Goal: Task Accomplishment & Management: Use online tool/utility

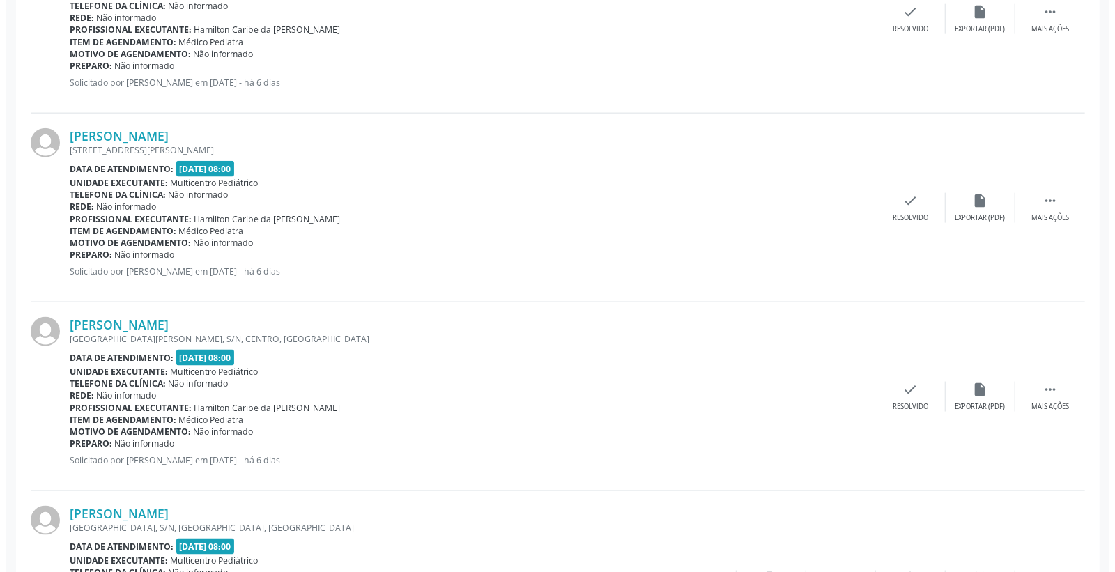
scroll to position [1084, 0]
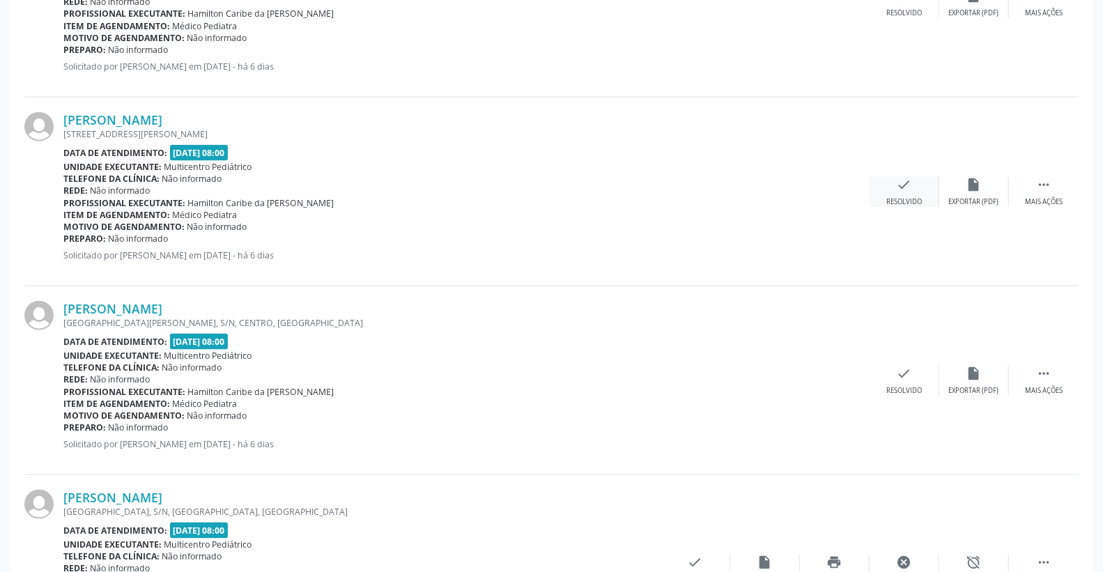
click at [928, 179] on div "check Resolvido" at bounding box center [905, 192] width 70 height 30
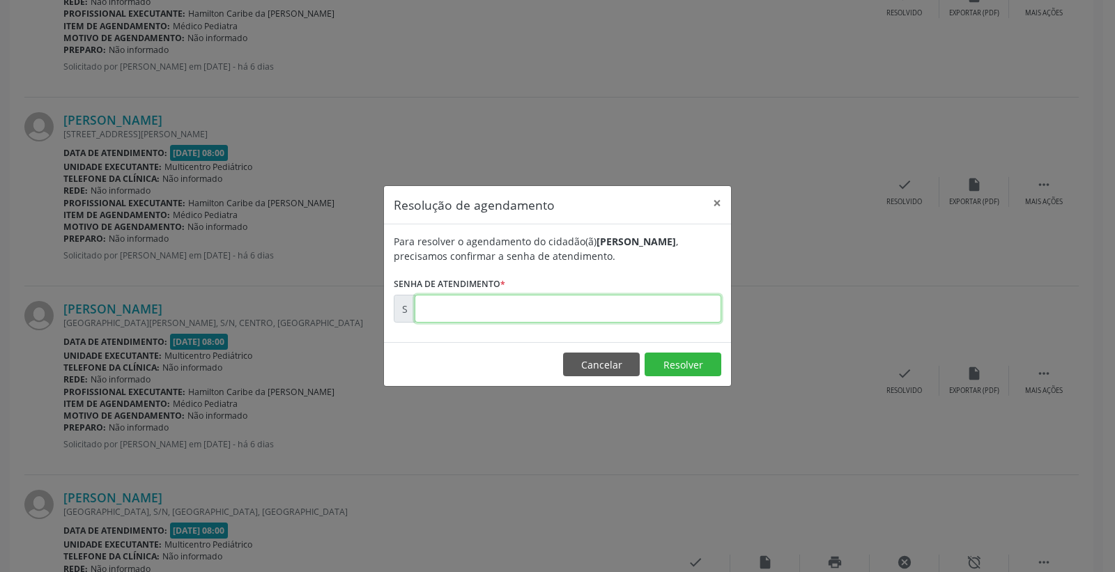
click at [610, 307] on input "text" at bounding box center [568, 309] width 307 height 28
type input "00181642"
click at [668, 364] on button "Resolver" at bounding box center [683, 365] width 77 height 24
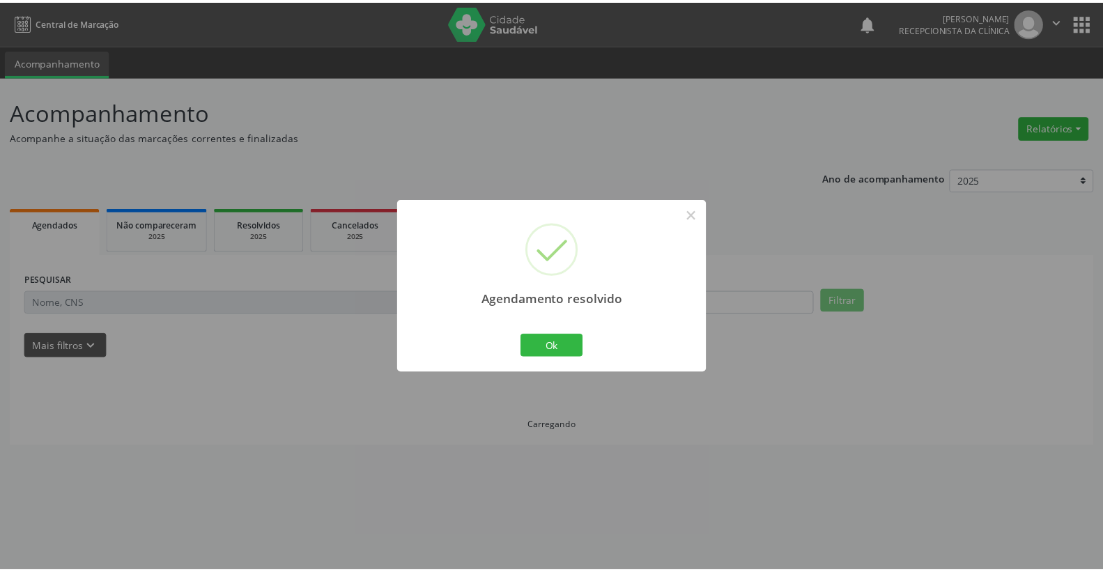
scroll to position [0, 0]
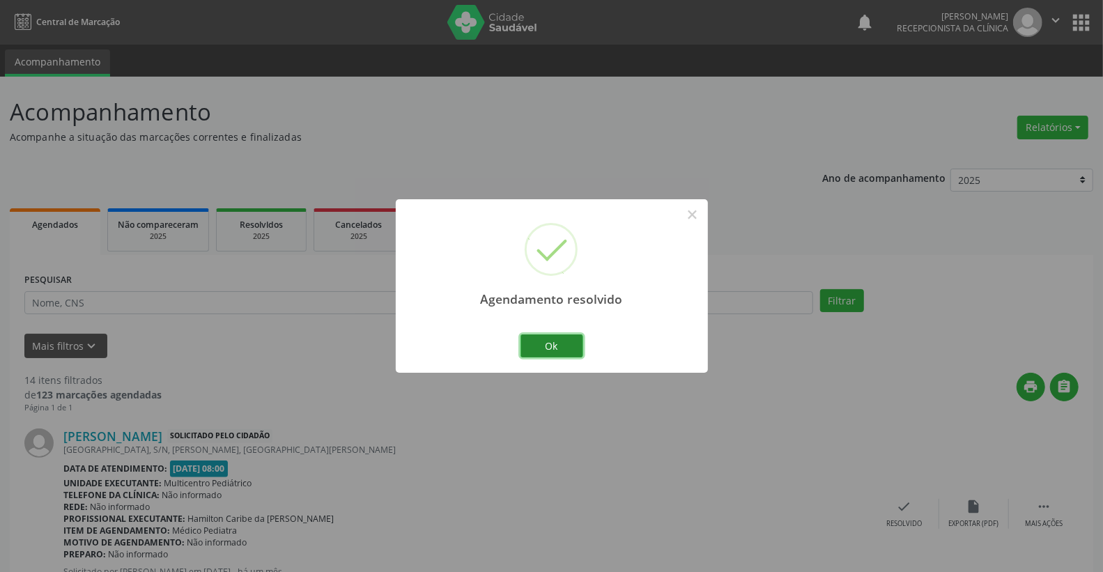
click at [533, 344] on button "Ok" at bounding box center [552, 347] width 63 height 24
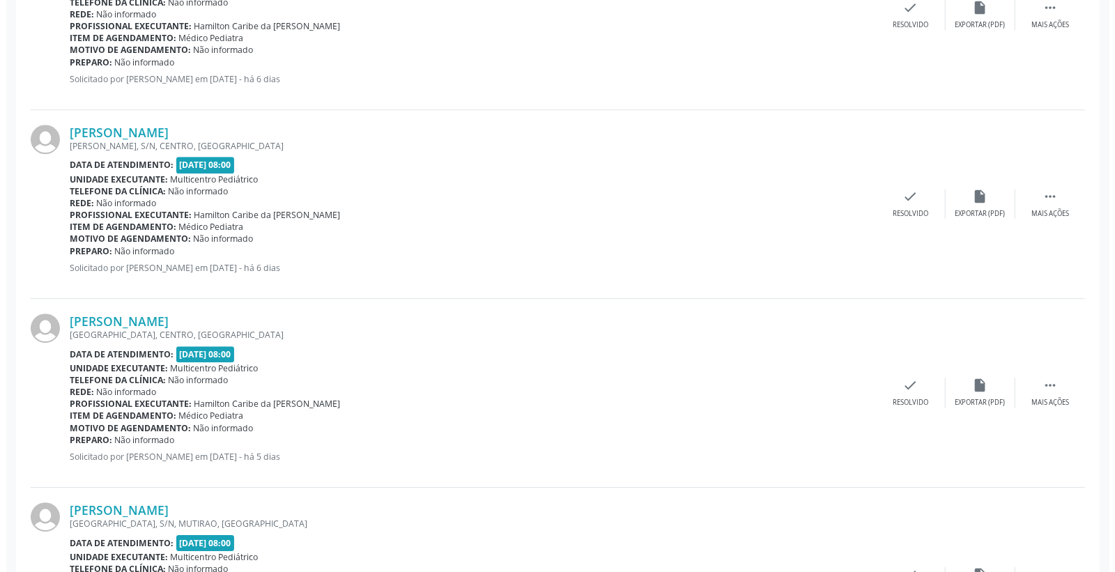
scroll to position [2401, 0]
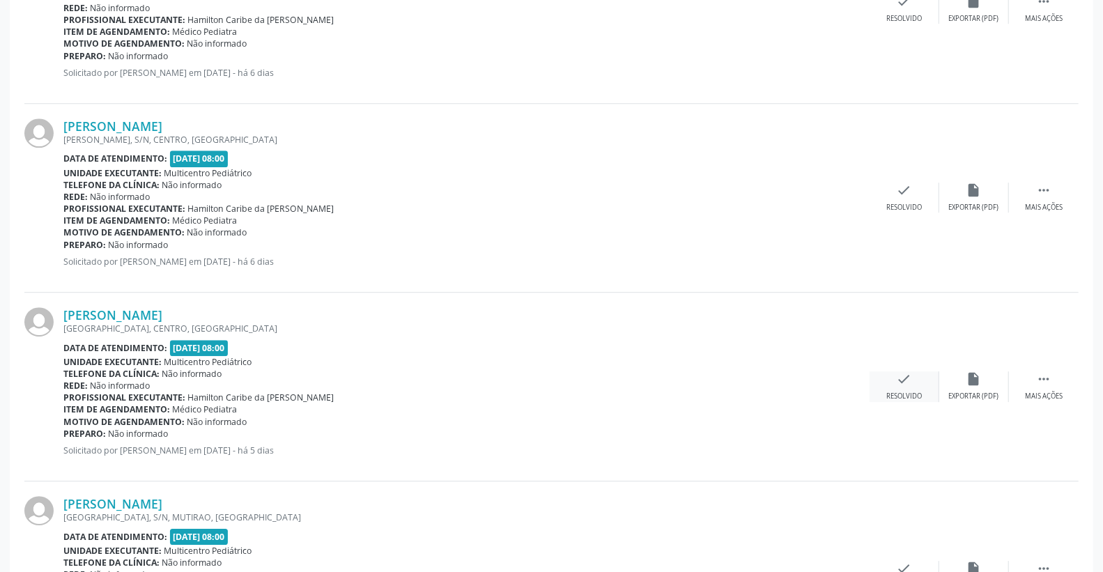
click at [917, 372] on div "check Resolvido" at bounding box center [905, 387] width 70 height 30
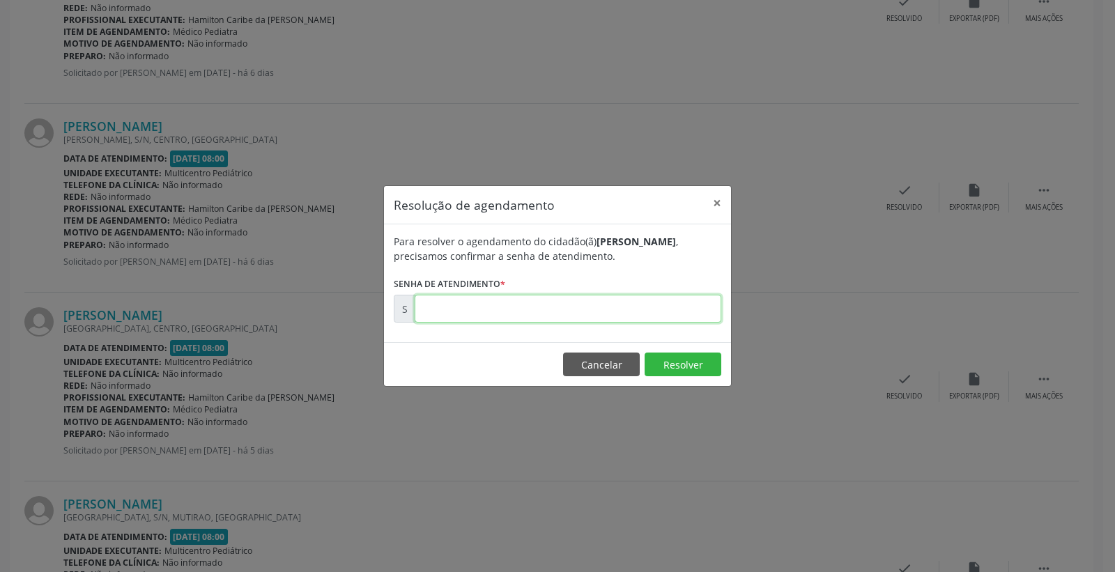
drag, startPoint x: 613, startPoint y: 319, endPoint x: 637, endPoint y: 305, distance: 27.9
click at [617, 314] on input "text" at bounding box center [568, 309] width 307 height 28
type input "00181855"
click at [708, 371] on button "Resolver" at bounding box center [683, 365] width 77 height 24
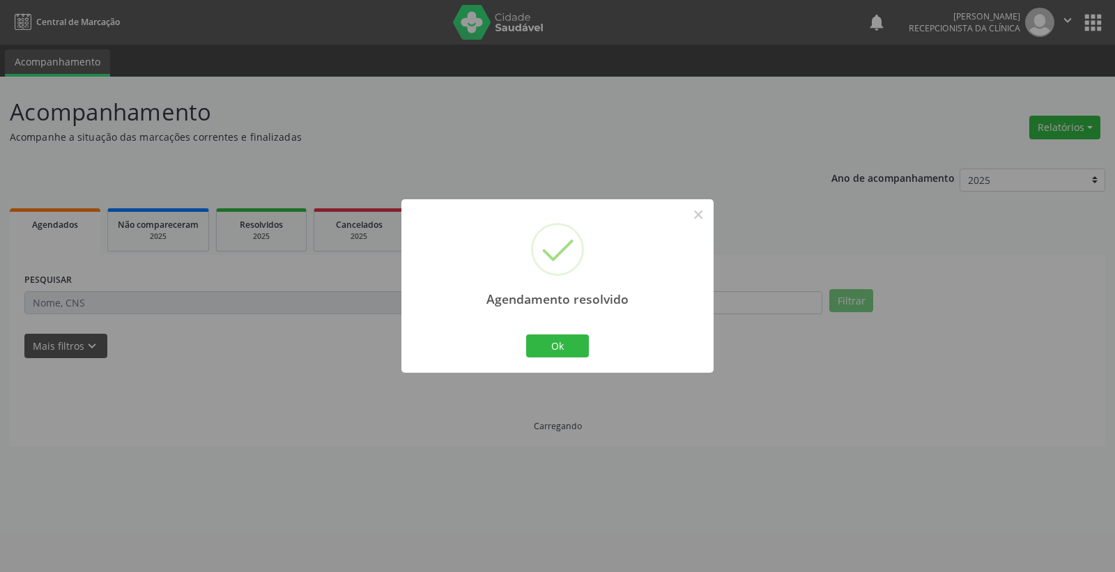
click at [537, 340] on button "Ok" at bounding box center [557, 347] width 63 height 24
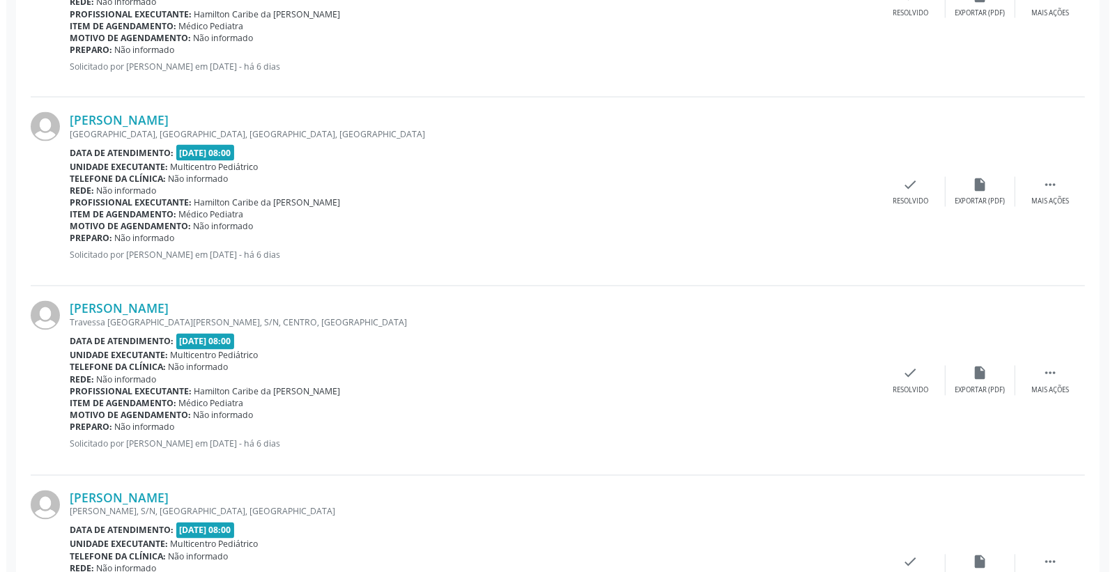
scroll to position [1472, 0]
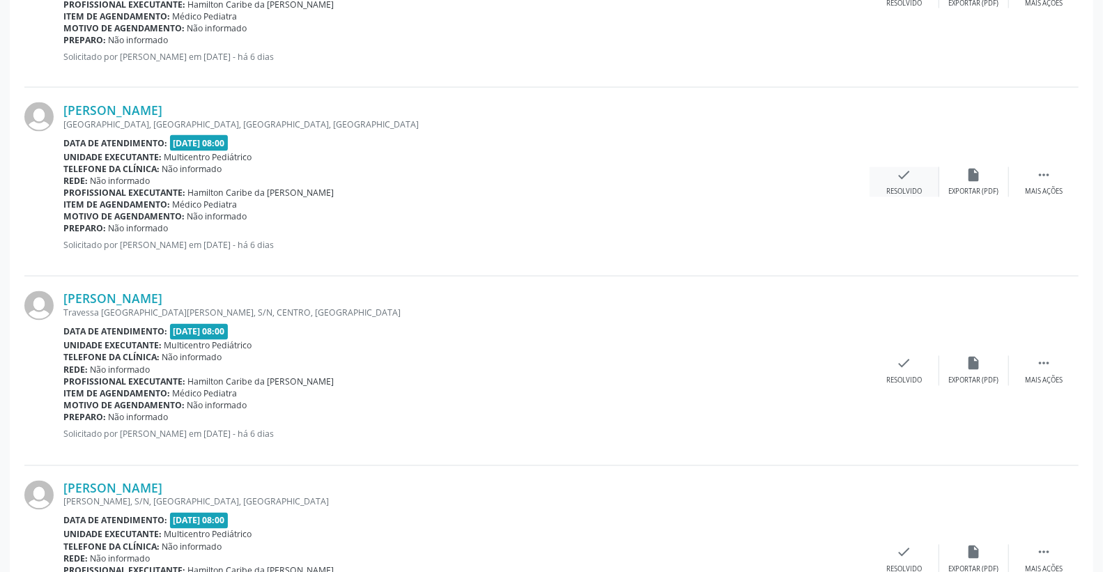
click at [901, 180] on icon "check" at bounding box center [904, 174] width 15 height 15
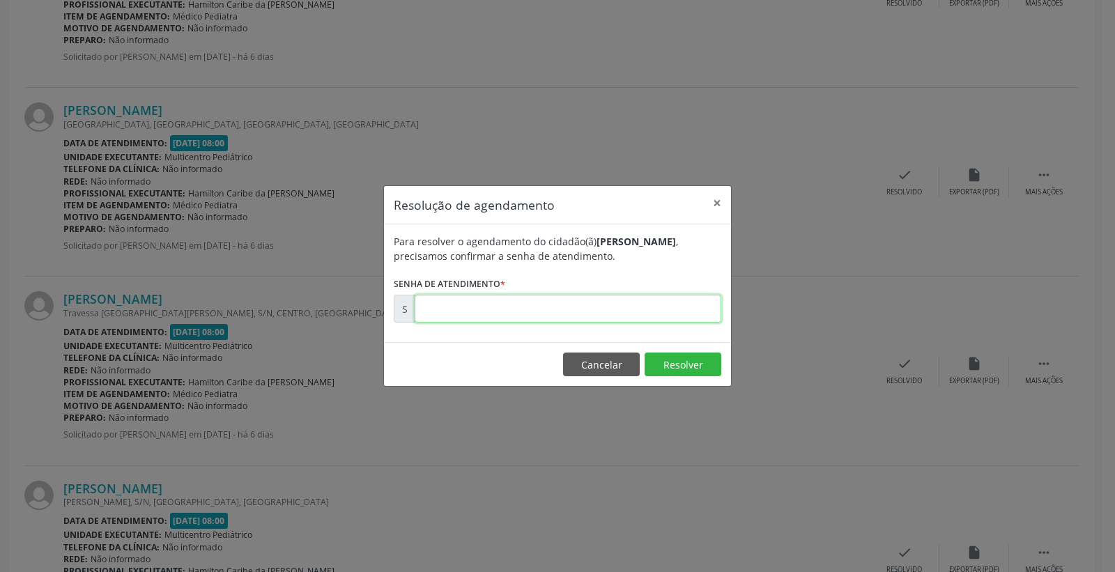
click at [659, 310] on input "text" at bounding box center [568, 309] width 307 height 28
type input "00181698"
click at [687, 360] on button "Resolver" at bounding box center [683, 365] width 77 height 24
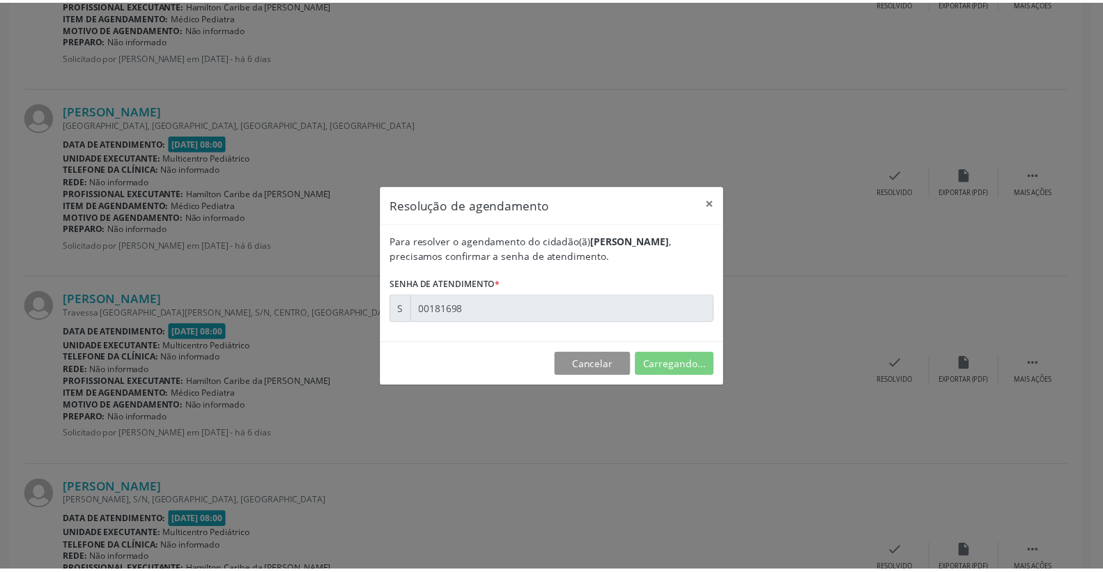
scroll to position [0, 0]
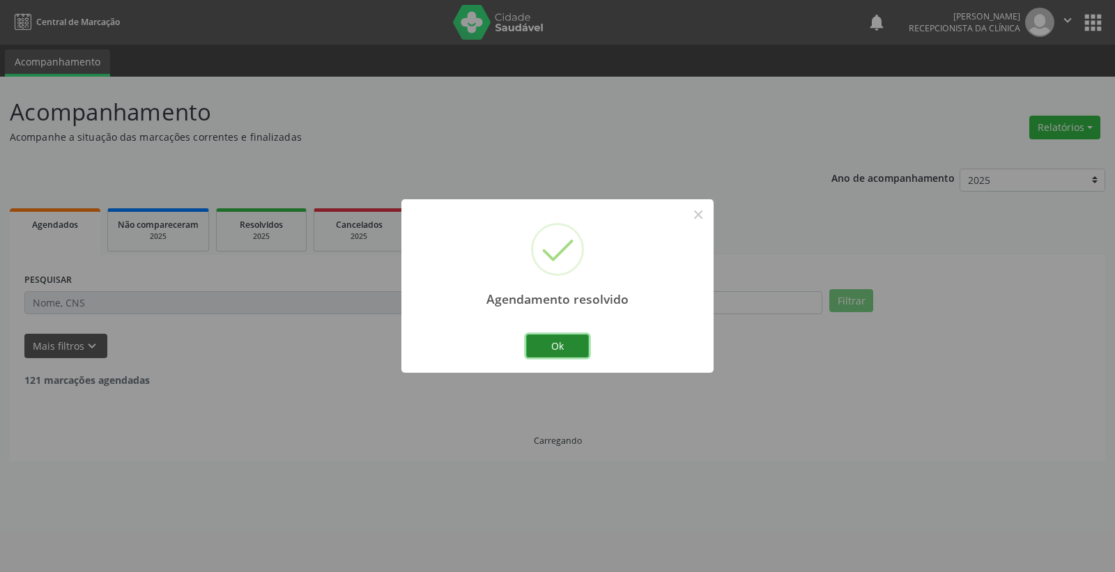
click at [588, 342] on button "Ok" at bounding box center [557, 347] width 63 height 24
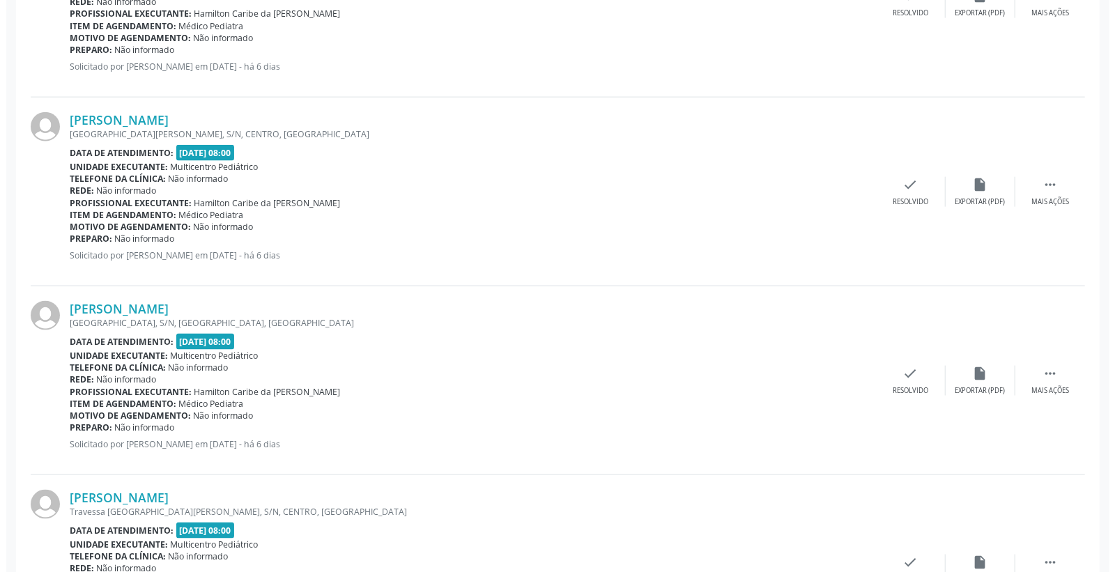
scroll to position [1316, 0]
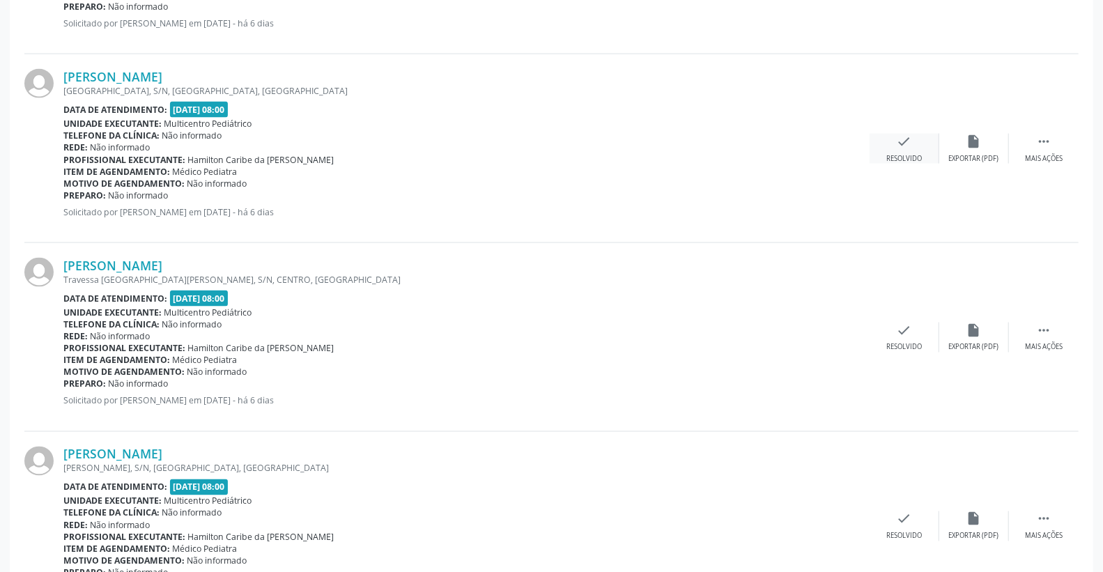
click at [894, 137] on div "check Resolvido" at bounding box center [905, 149] width 70 height 30
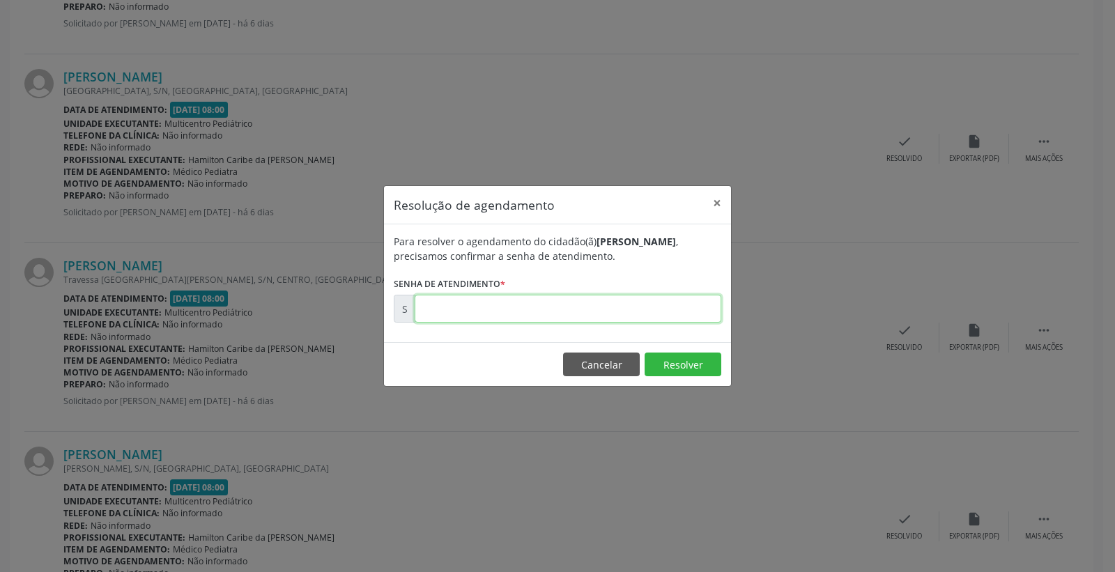
click at [669, 322] on input "text" at bounding box center [568, 309] width 307 height 28
type input "00181673"
click at [693, 364] on button "Resolver" at bounding box center [683, 365] width 77 height 24
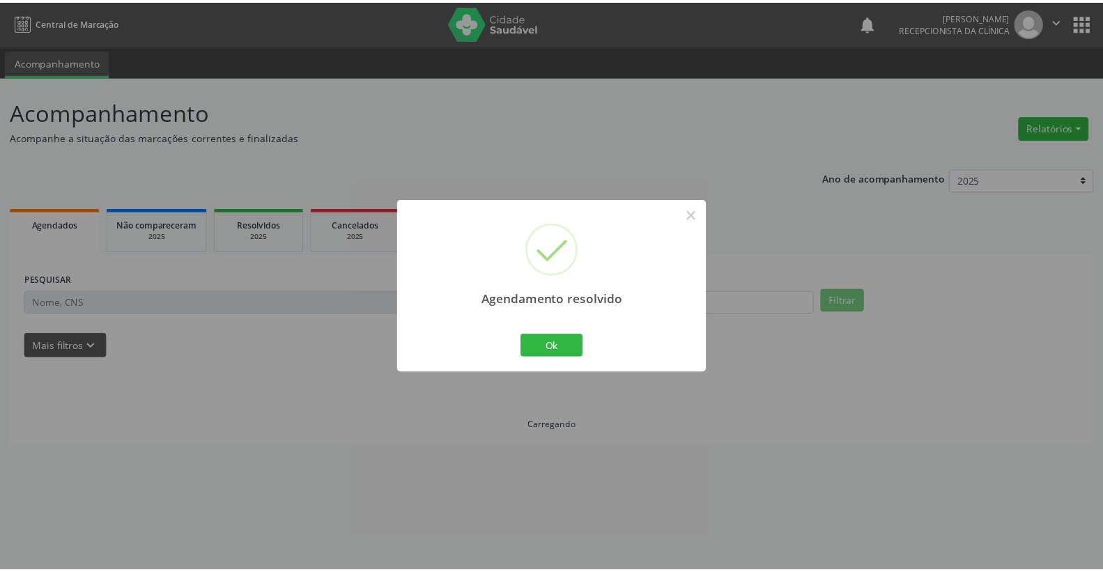
scroll to position [0, 0]
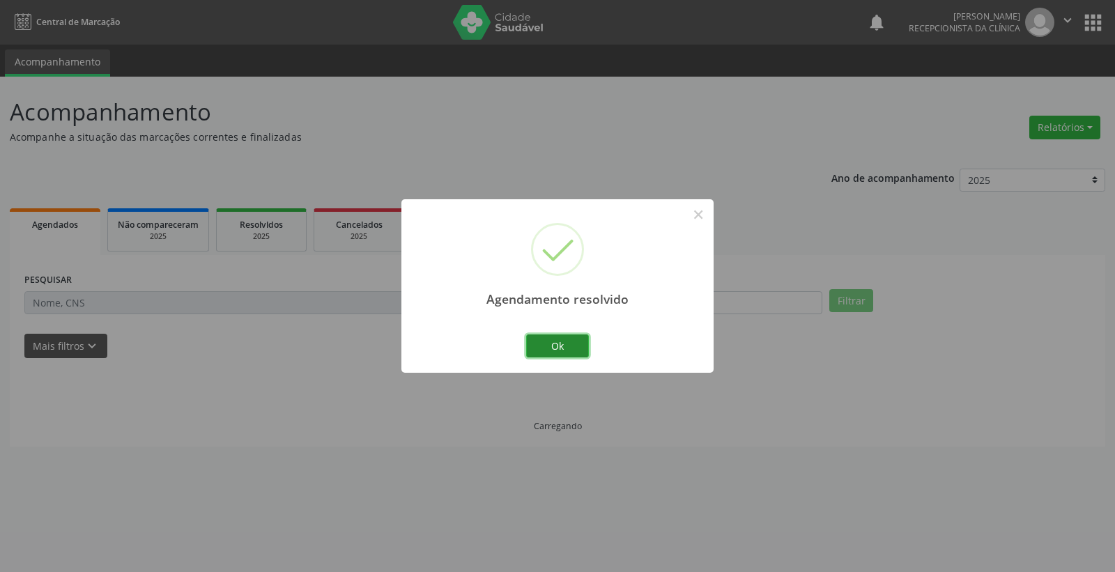
click at [583, 339] on button "Ok" at bounding box center [557, 347] width 63 height 24
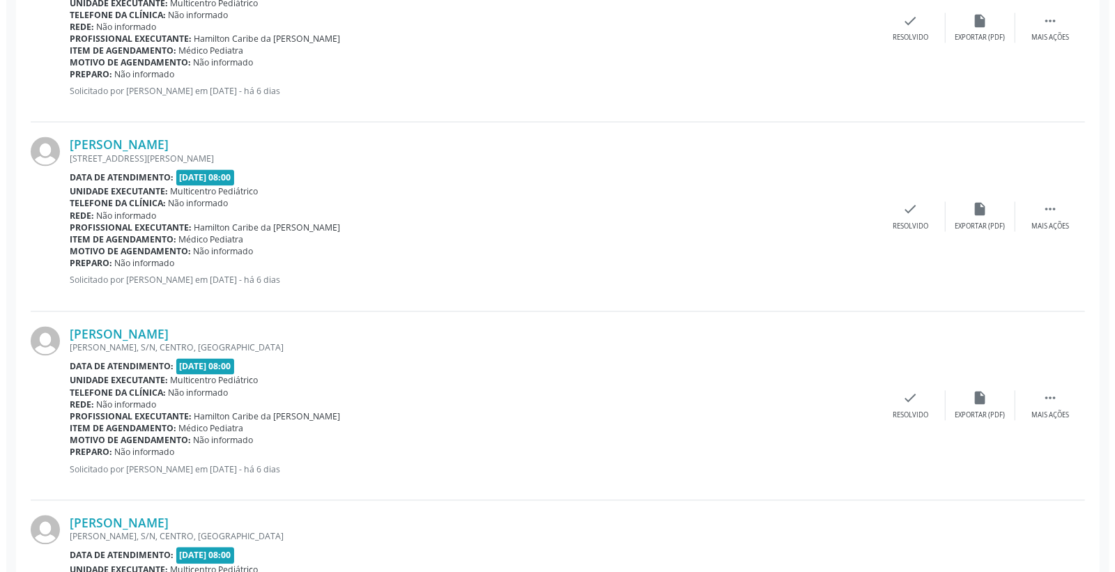
scroll to position [1626, 0]
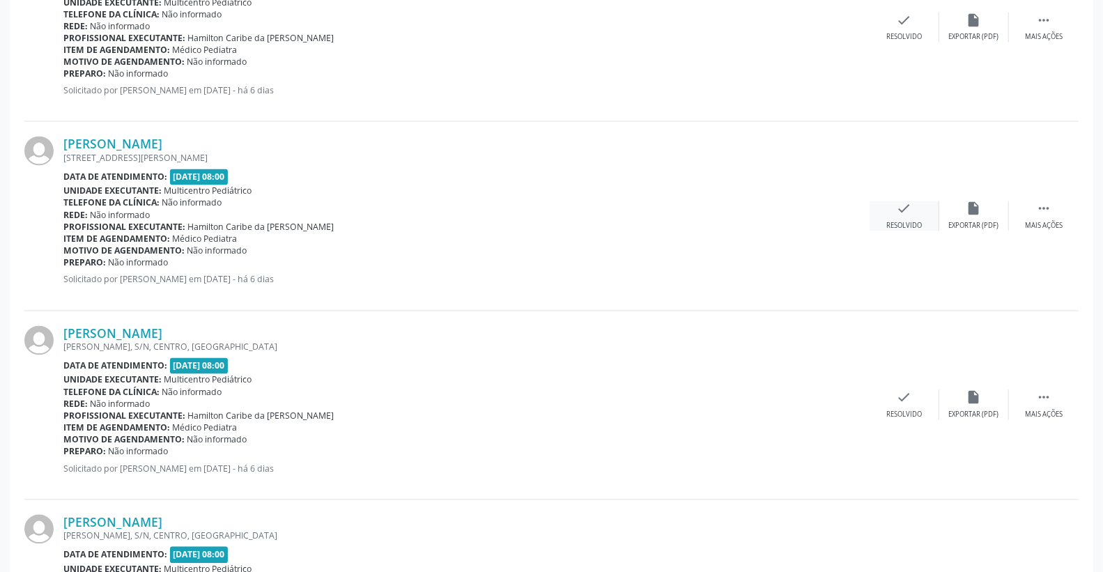
click at [917, 211] on div "check Resolvido" at bounding box center [905, 216] width 70 height 30
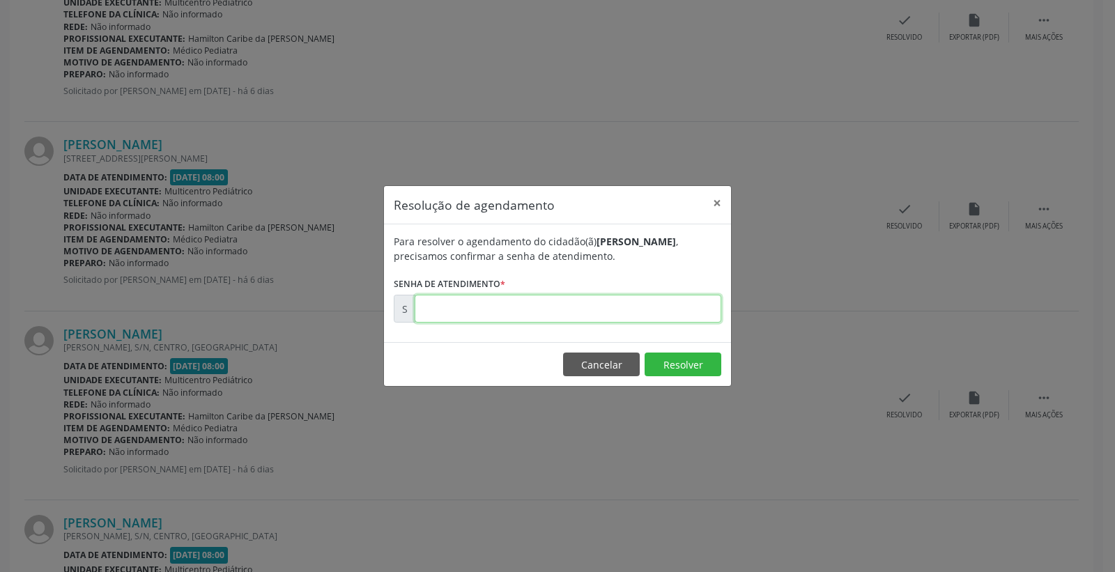
click at [659, 300] on input "text" at bounding box center [568, 309] width 307 height 28
type input "00181718"
click at [668, 356] on button "Resolver" at bounding box center [683, 365] width 77 height 24
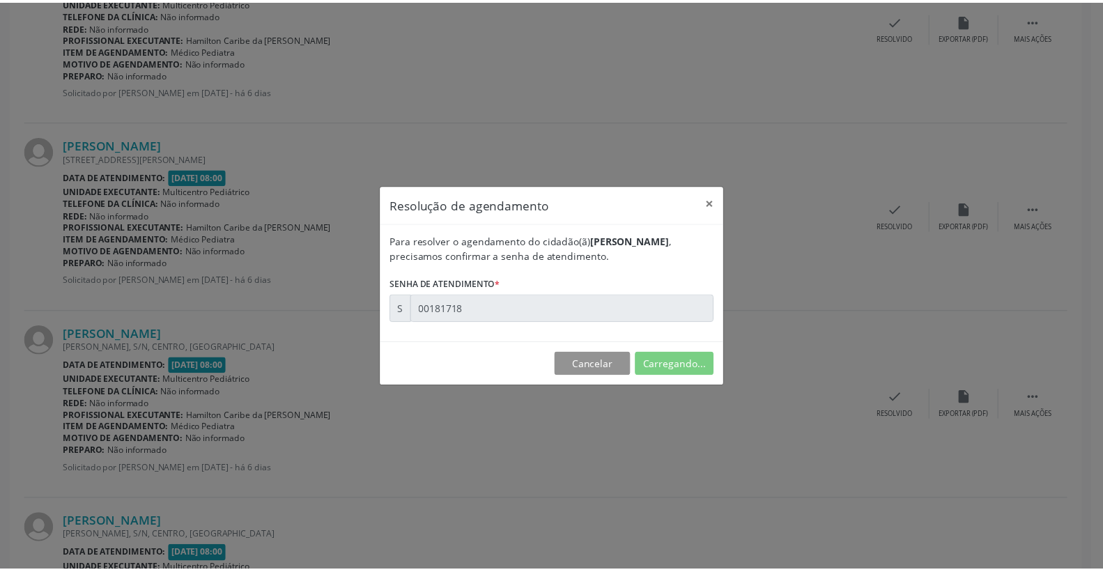
scroll to position [0, 0]
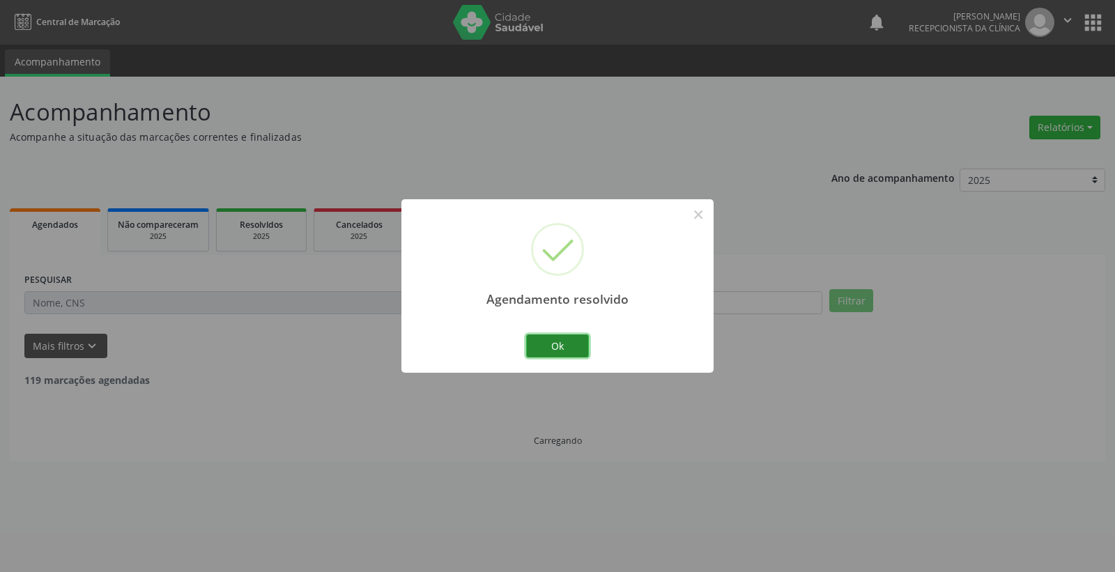
click at [558, 345] on button "Ok" at bounding box center [557, 347] width 63 height 24
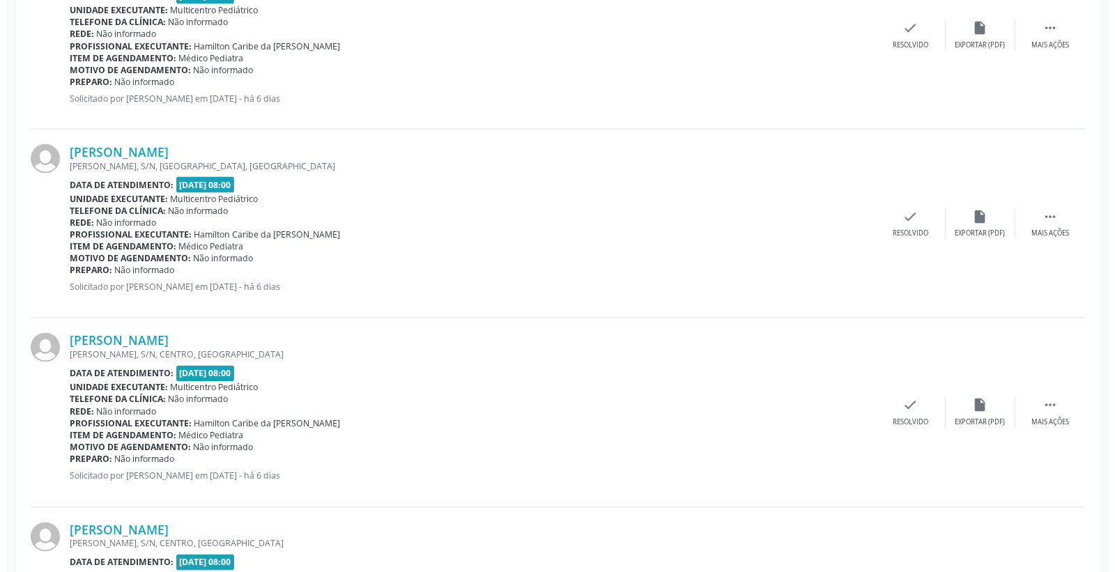
scroll to position [1472, 0]
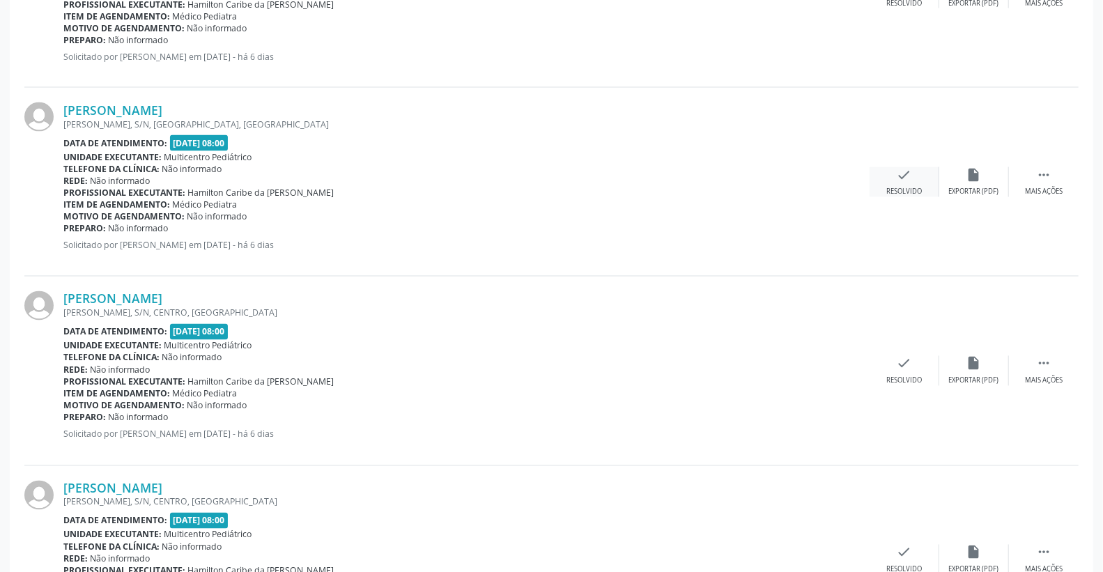
click at [899, 176] on icon "check" at bounding box center [904, 174] width 15 height 15
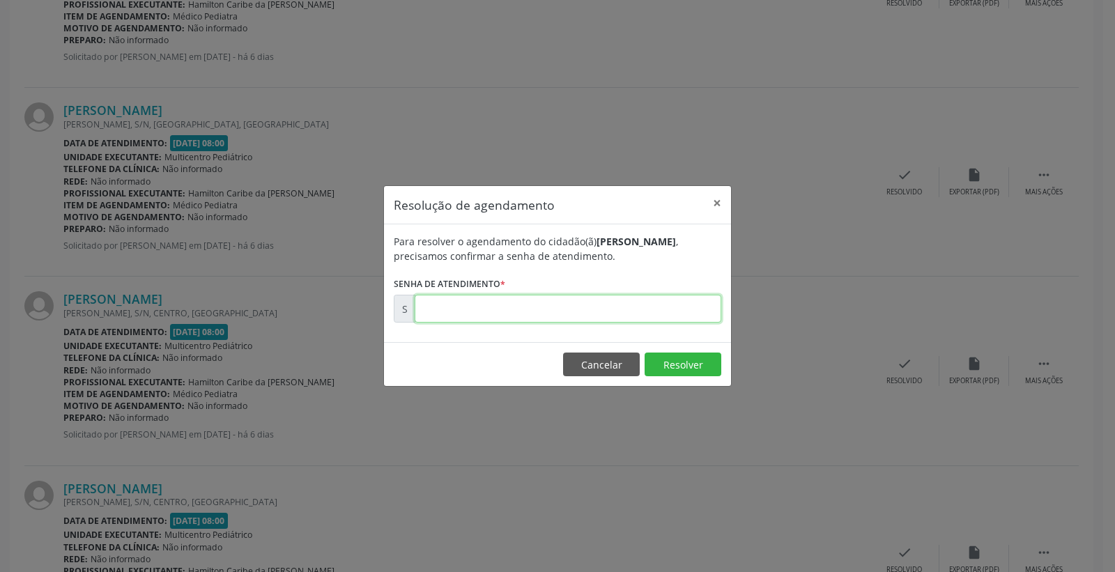
drag, startPoint x: 660, startPoint y: 298, endPoint x: 671, endPoint y: 308, distance: 14.3
click at [671, 308] on input "text" at bounding box center [568, 309] width 307 height 28
type input "00181715"
click at [668, 362] on button "Resolver" at bounding box center [683, 365] width 77 height 24
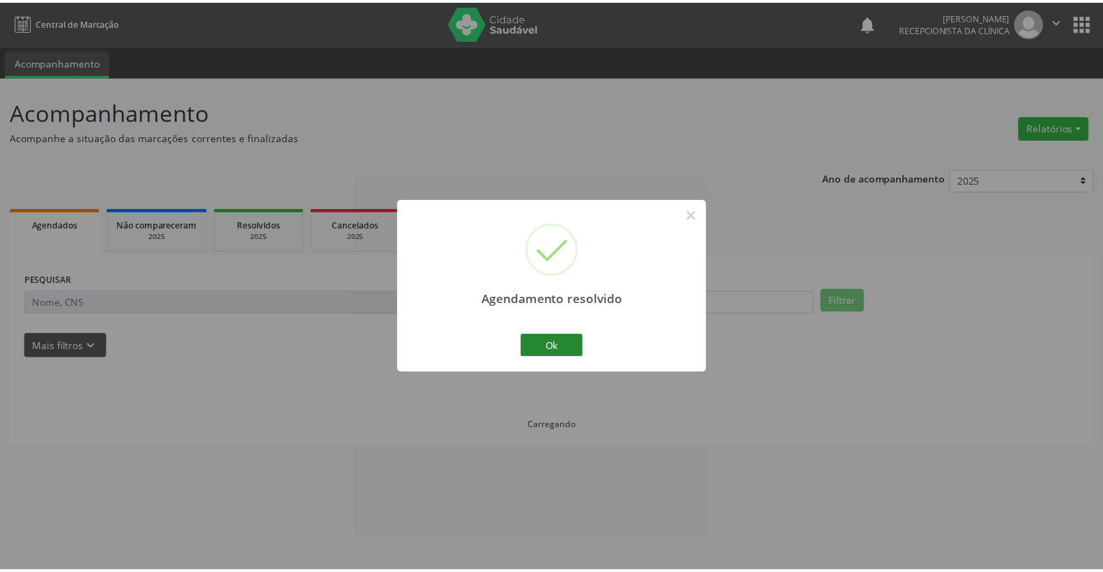
scroll to position [0, 0]
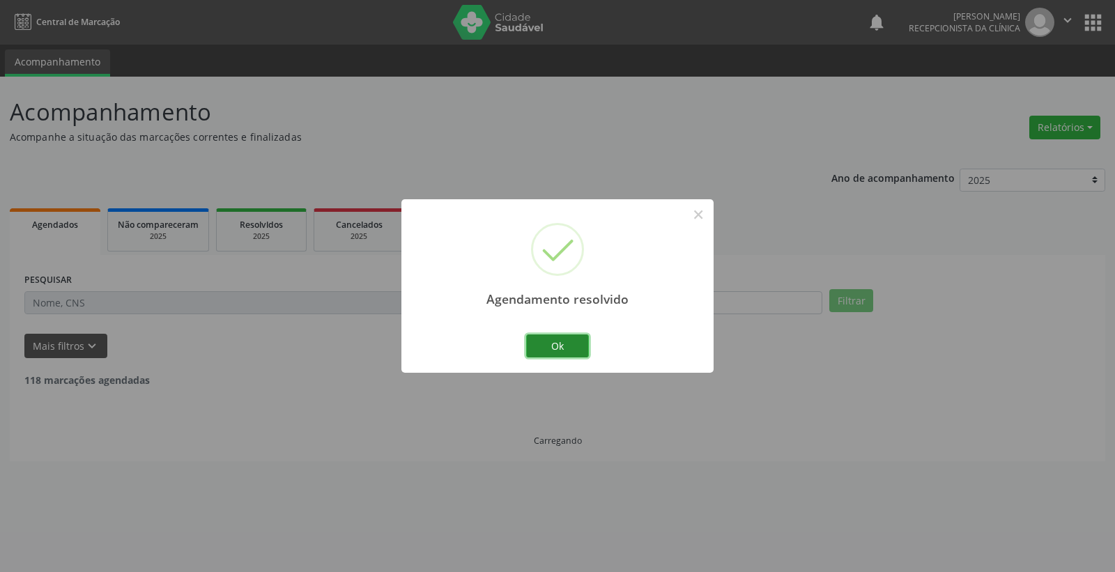
click at [562, 345] on button "Ok" at bounding box center [557, 347] width 63 height 24
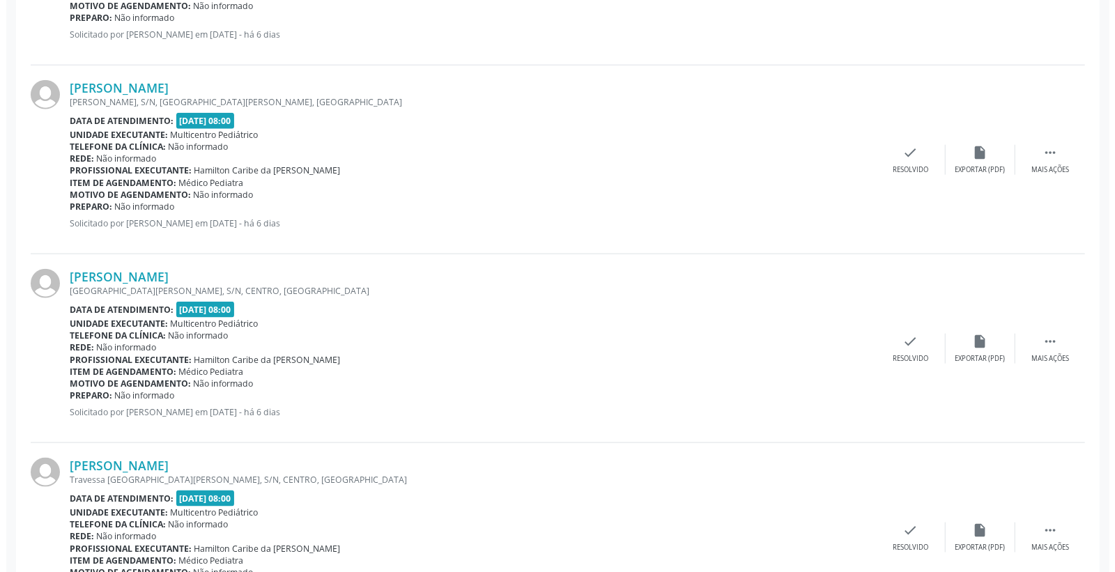
scroll to position [929, 0]
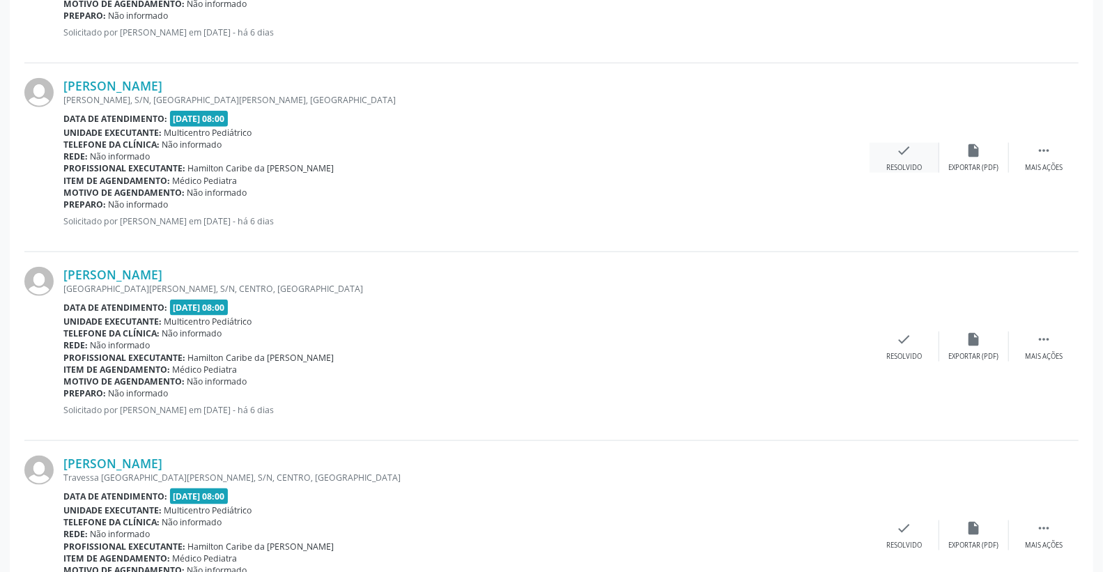
click at [903, 158] on div "check Resolvido" at bounding box center [905, 158] width 70 height 30
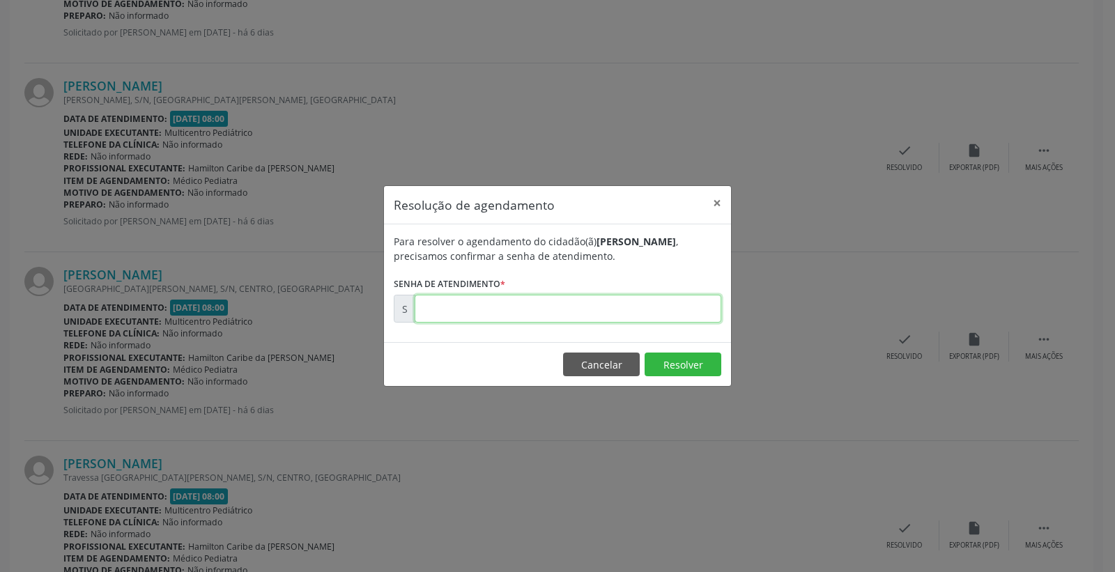
click at [644, 305] on input "text" at bounding box center [568, 309] width 307 height 28
type input "00181541"
click at [675, 369] on button "Resolver" at bounding box center [683, 365] width 77 height 24
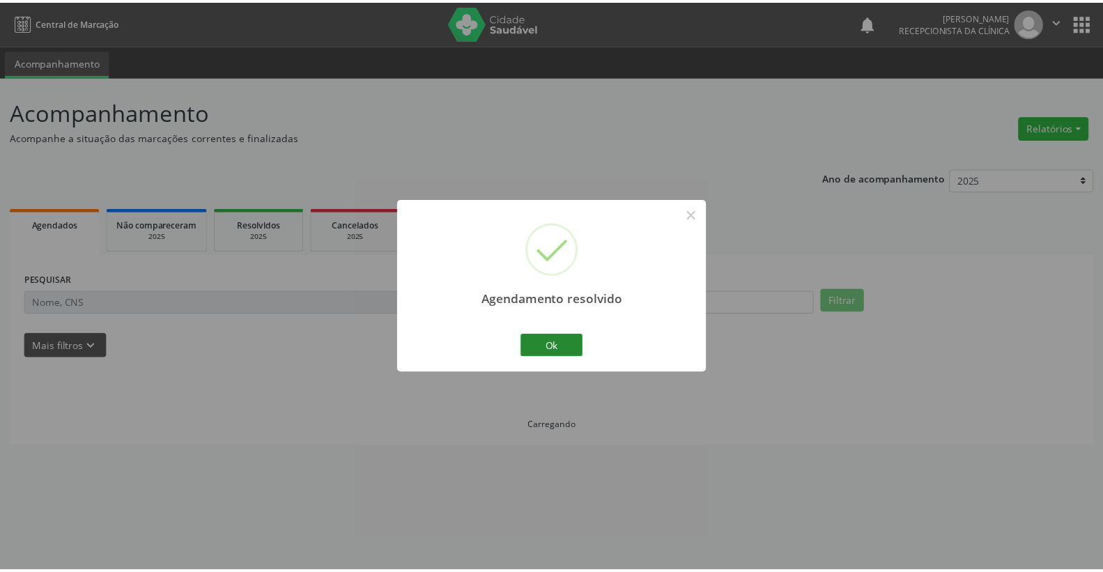
scroll to position [0, 0]
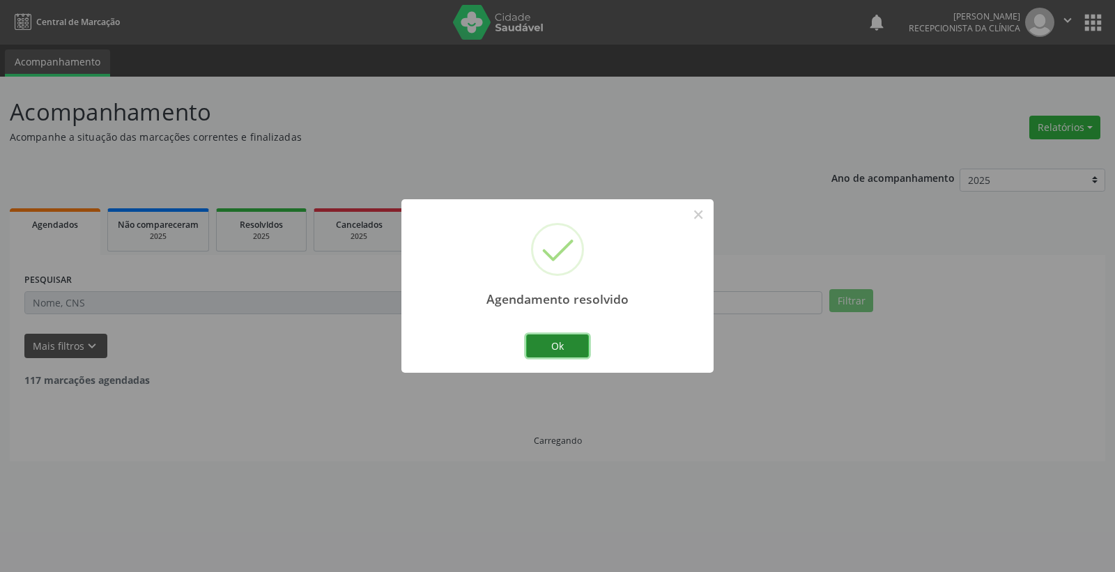
click at [565, 342] on button "Ok" at bounding box center [557, 347] width 63 height 24
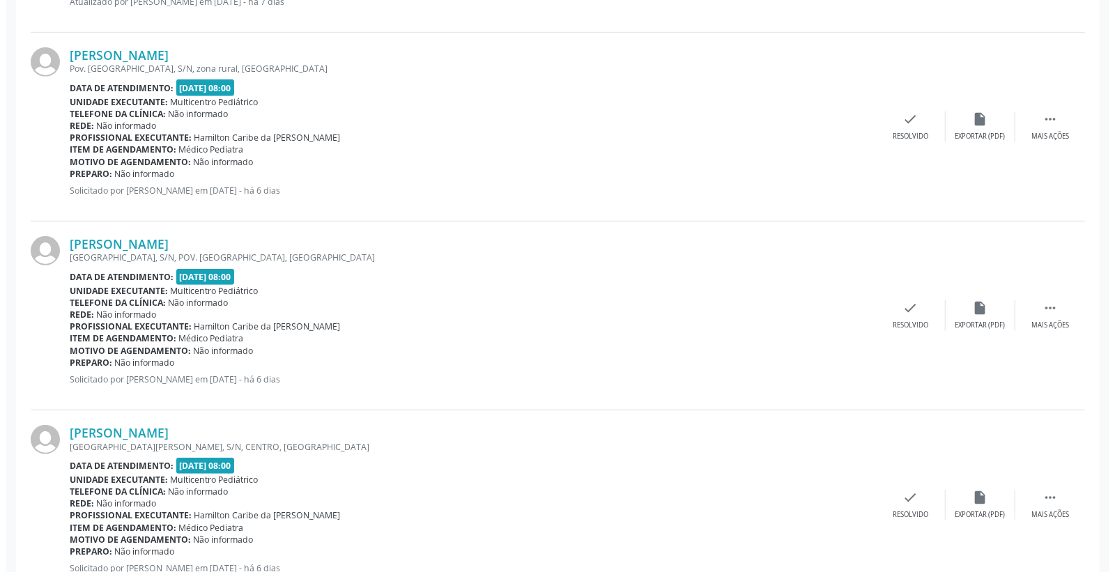
scroll to position [619, 0]
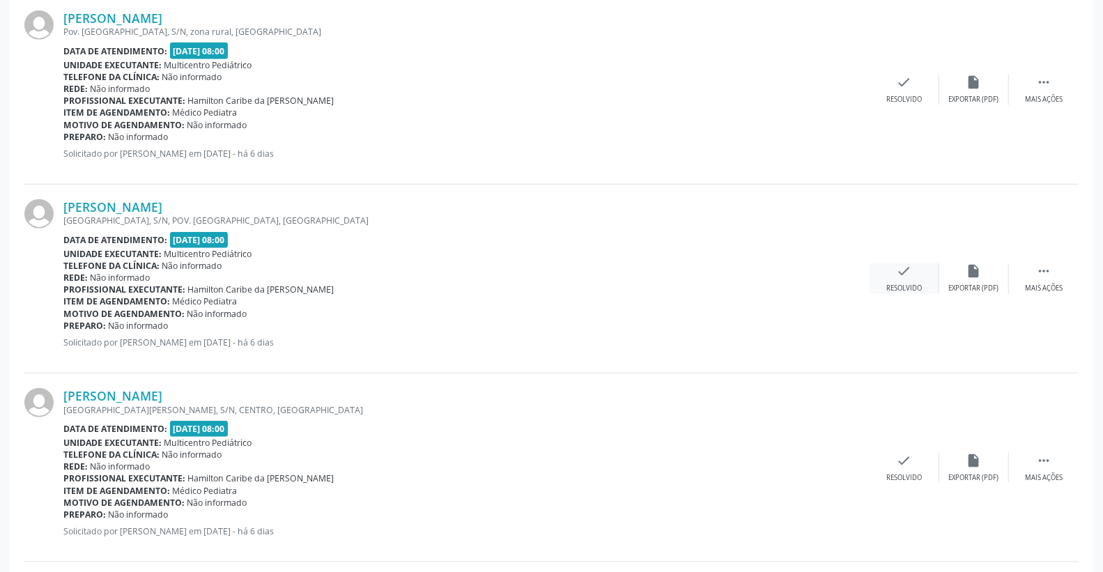
click at [903, 272] on icon "check" at bounding box center [904, 270] width 15 height 15
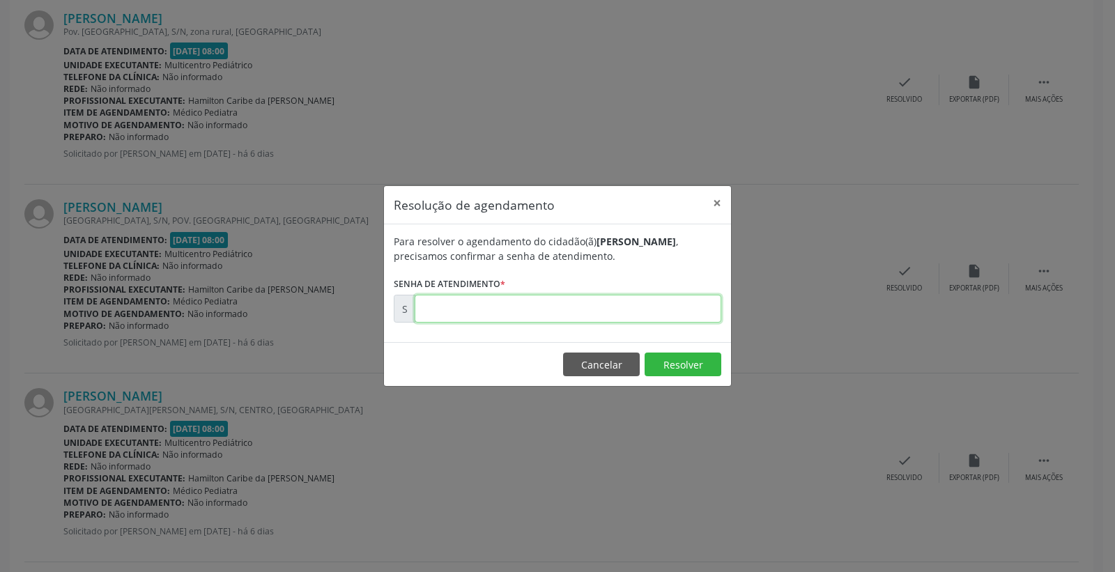
click at [617, 316] on input "text" at bounding box center [568, 309] width 307 height 28
type input "00181500"
click at [680, 363] on button "Resolver" at bounding box center [683, 365] width 77 height 24
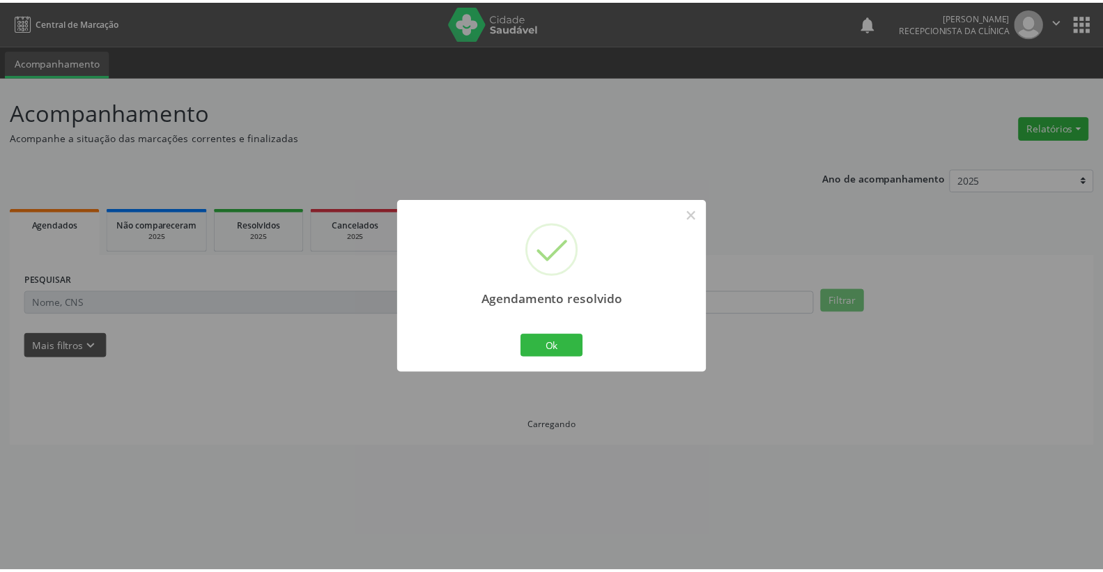
scroll to position [0, 0]
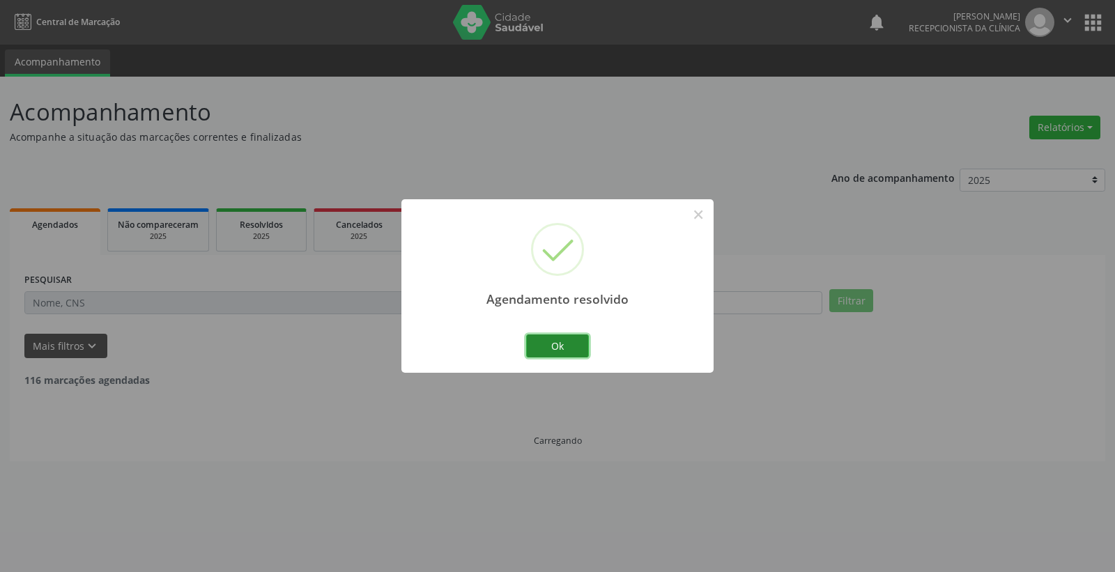
click at [567, 339] on button "Ok" at bounding box center [557, 347] width 63 height 24
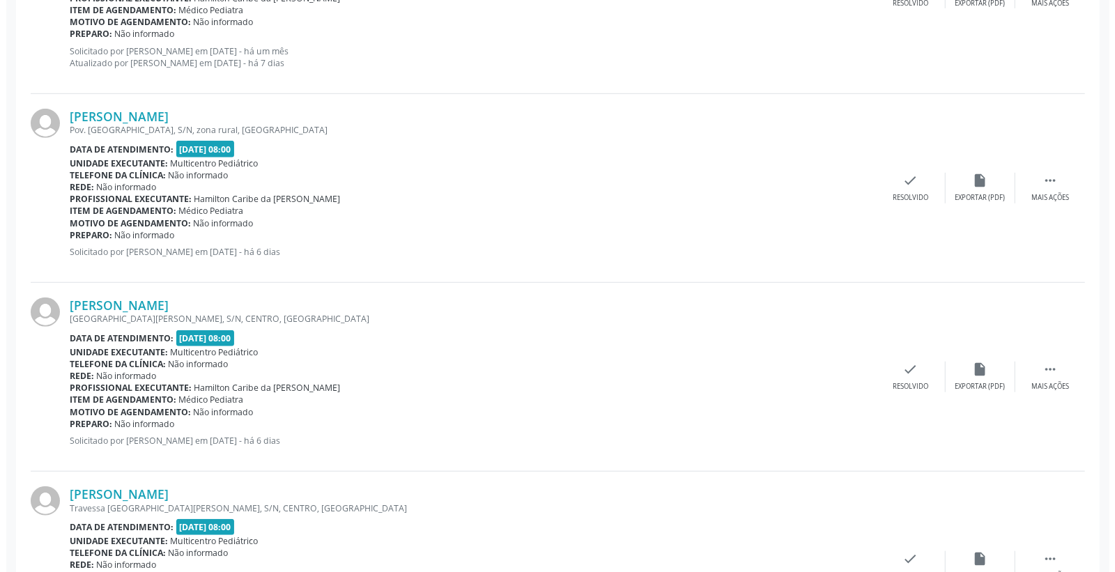
scroll to position [542, 0]
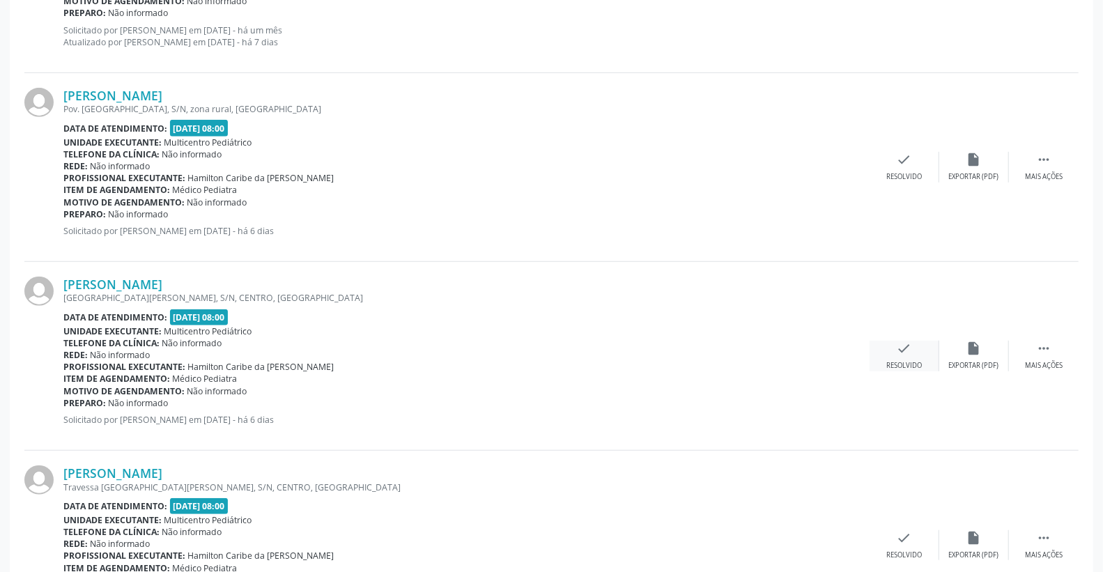
click at [902, 353] on icon "check" at bounding box center [904, 348] width 15 height 15
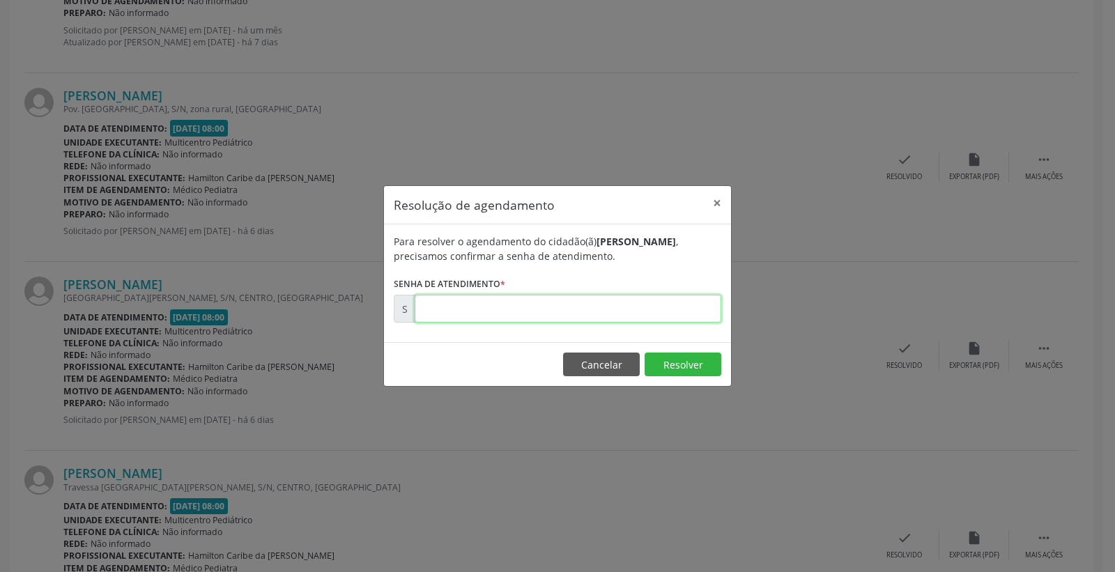
drag, startPoint x: 674, startPoint y: 321, endPoint x: 674, endPoint y: 312, distance: 8.4
click at [674, 316] on input "text" at bounding box center [568, 309] width 307 height 28
type input "00181655"
click at [672, 365] on button "Resolver" at bounding box center [683, 365] width 77 height 24
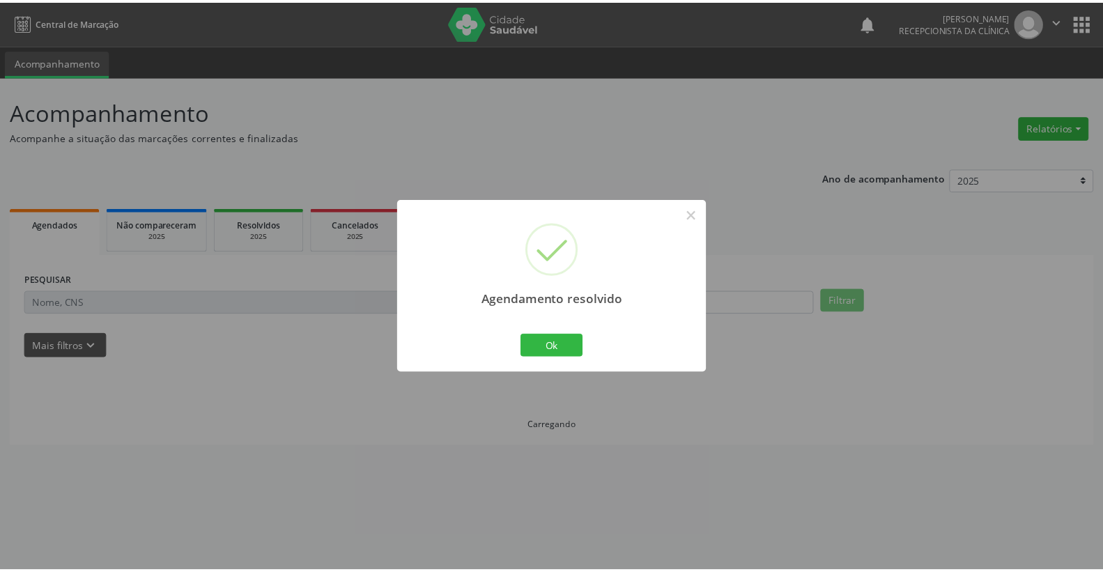
scroll to position [0, 0]
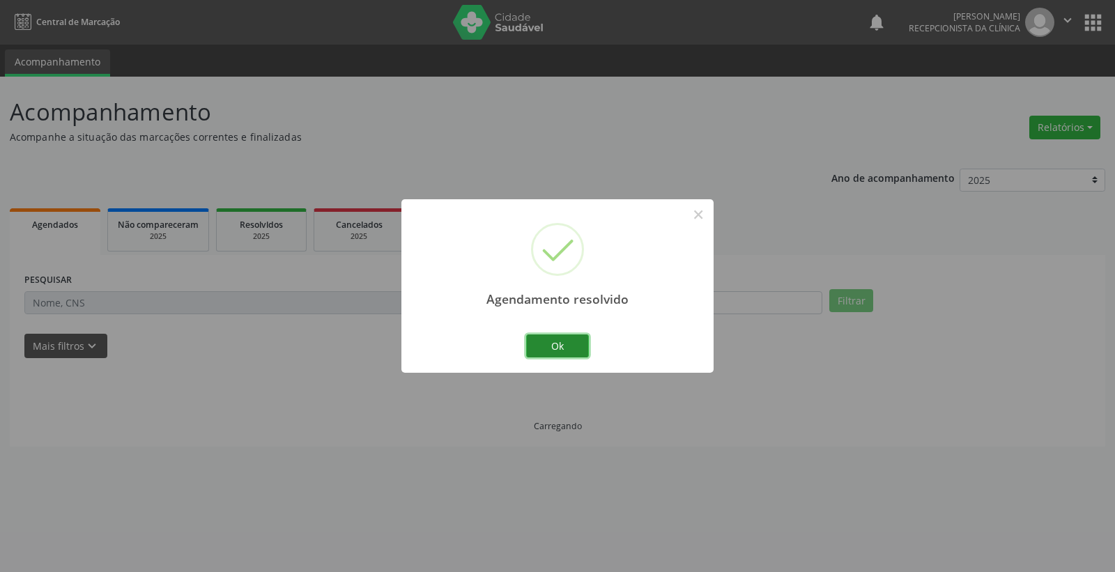
drag, startPoint x: 577, startPoint y: 339, endPoint x: 563, endPoint y: 338, distance: 14.0
click at [563, 338] on button "Ok" at bounding box center [557, 347] width 63 height 24
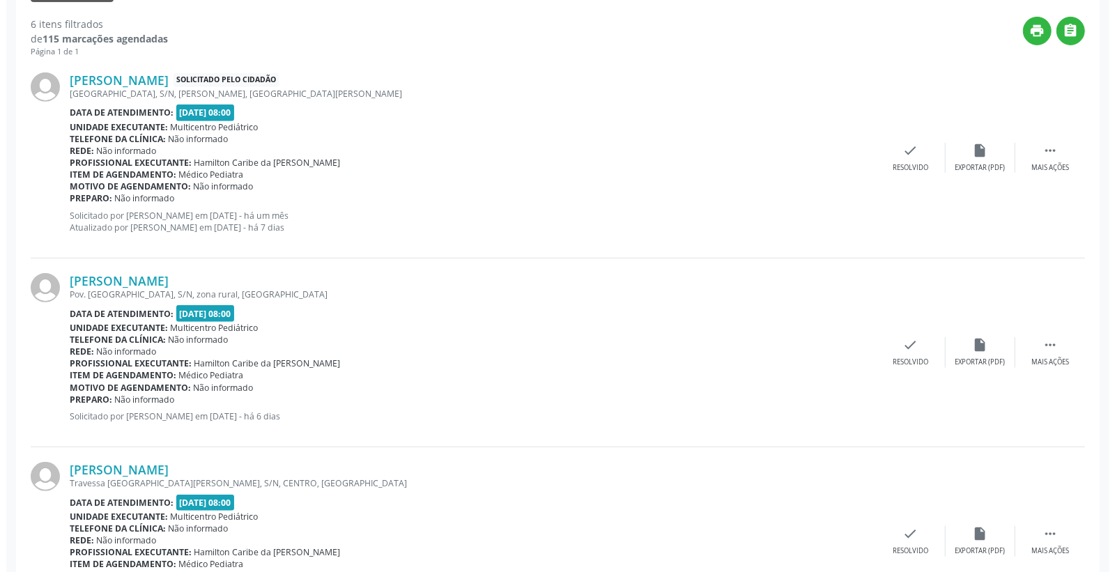
scroll to position [619, 0]
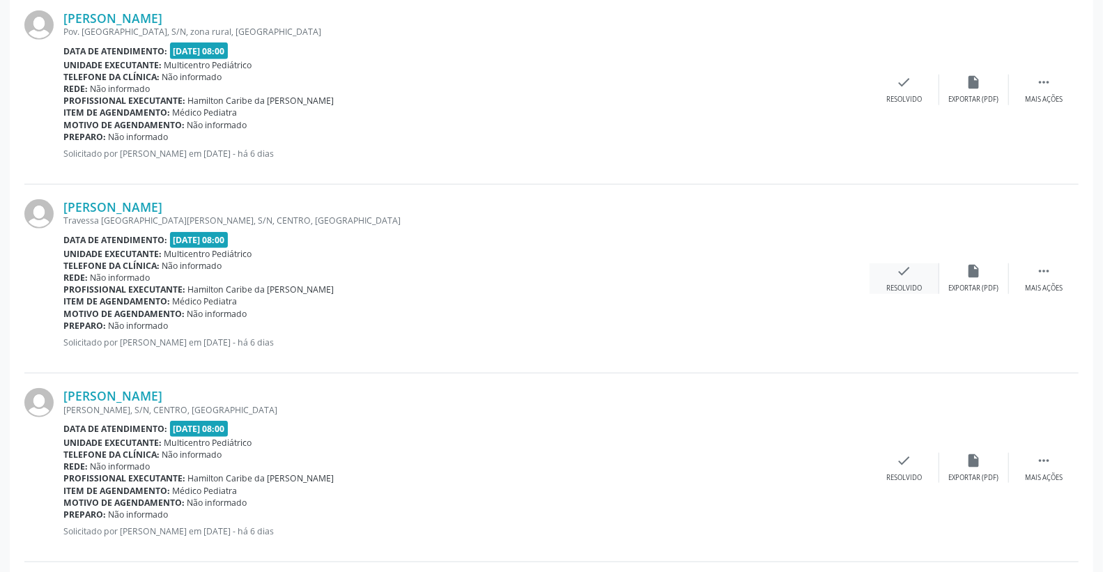
click at [905, 282] on div "check Resolvido" at bounding box center [905, 278] width 70 height 30
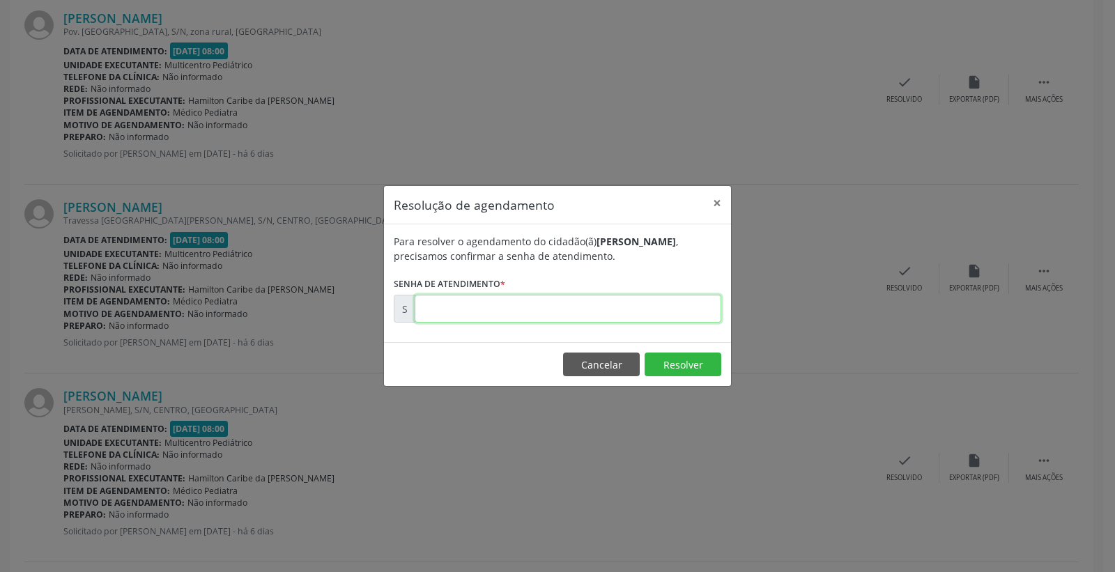
click at [569, 316] on input "text" at bounding box center [568, 309] width 307 height 28
type input "00181712"
click at [662, 364] on button "Resolver" at bounding box center [683, 365] width 77 height 24
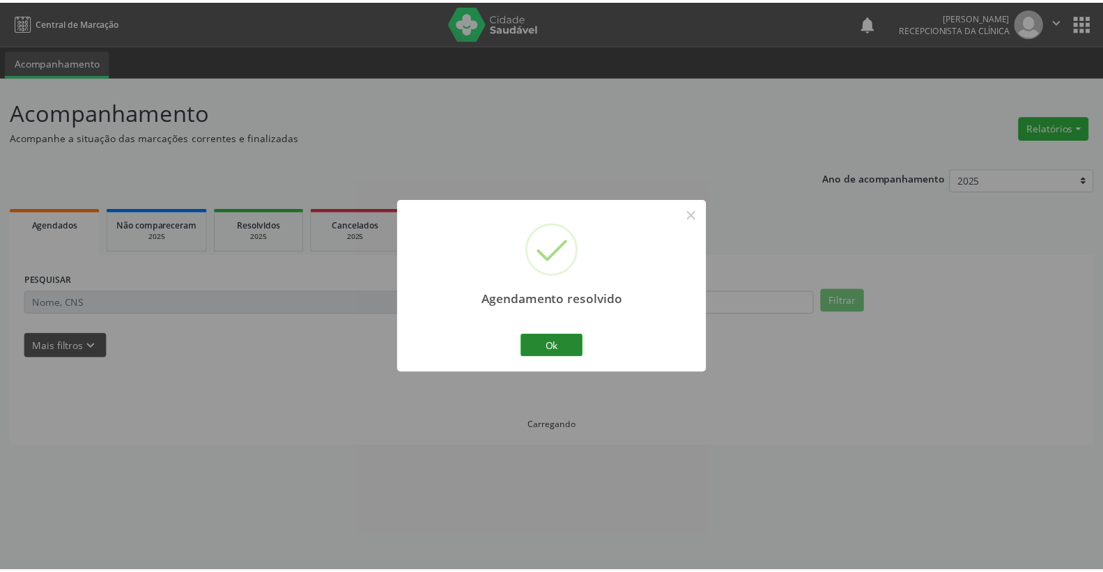
scroll to position [0, 0]
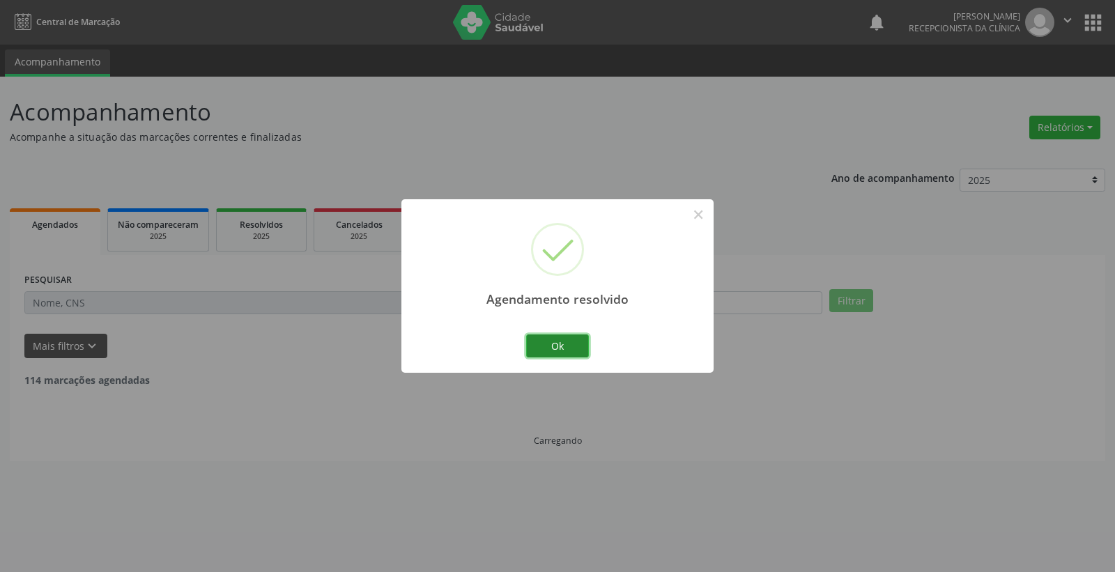
click at [556, 343] on button "Ok" at bounding box center [557, 347] width 63 height 24
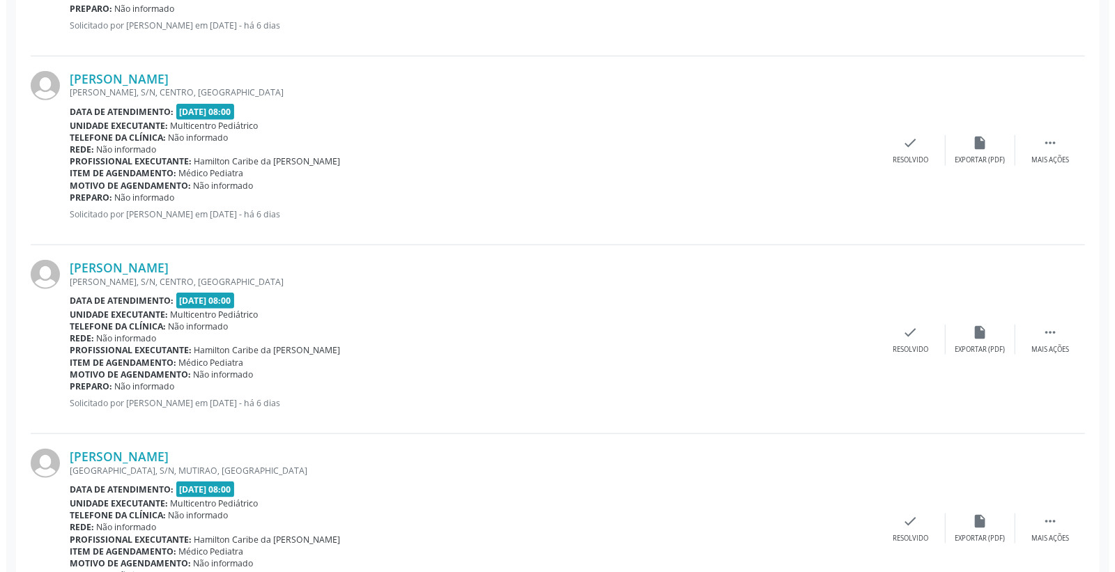
scroll to position [821, 0]
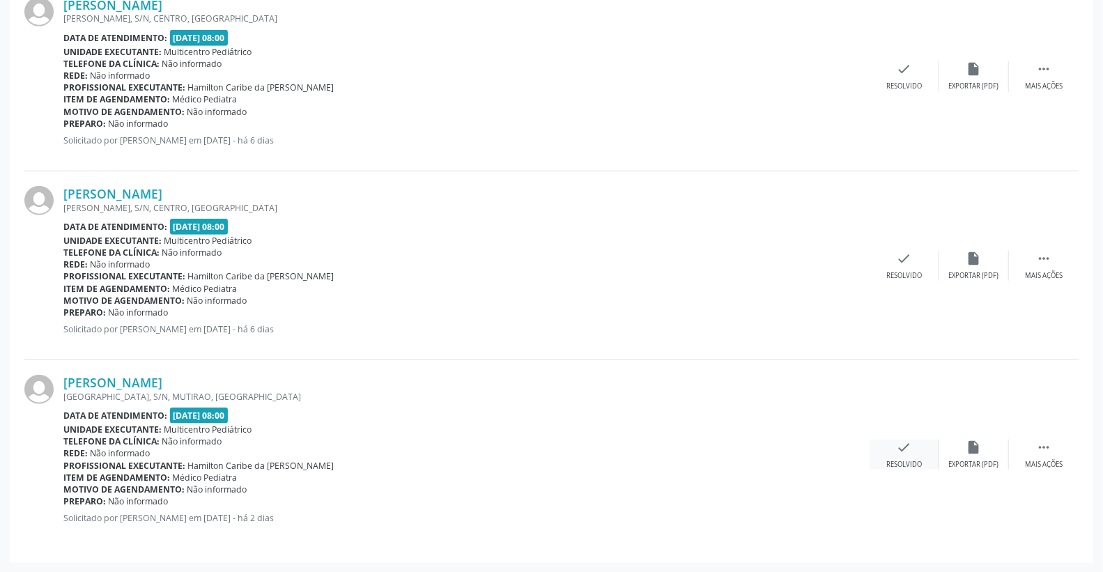
click at [902, 448] on icon "check" at bounding box center [904, 447] width 15 height 15
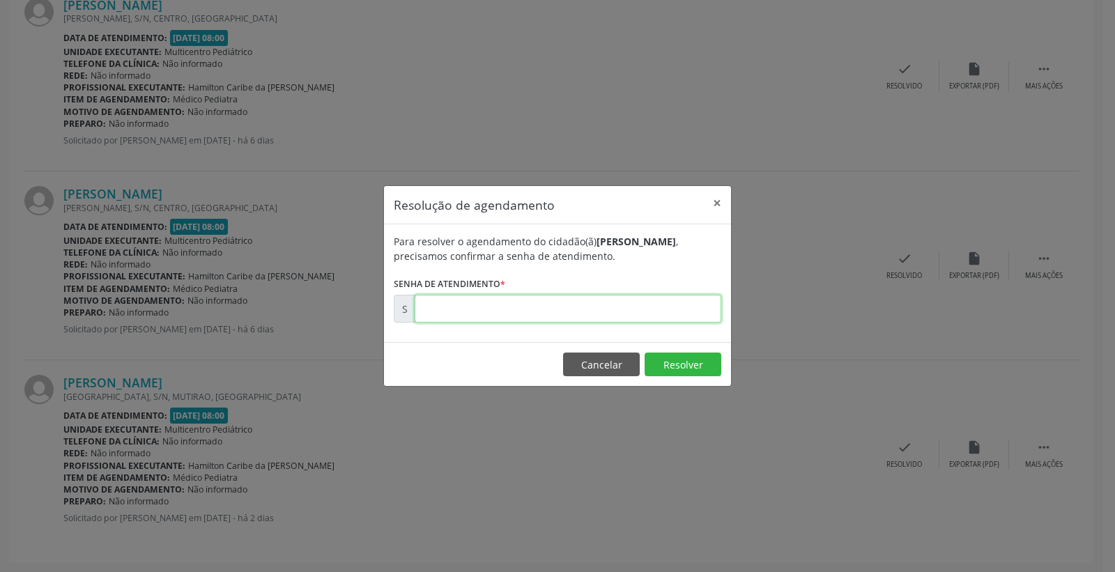
click at [624, 316] on input "text" at bounding box center [568, 309] width 307 height 28
type input "00181979"
click at [671, 360] on button "Resolver" at bounding box center [683, 365] width 77 height 24
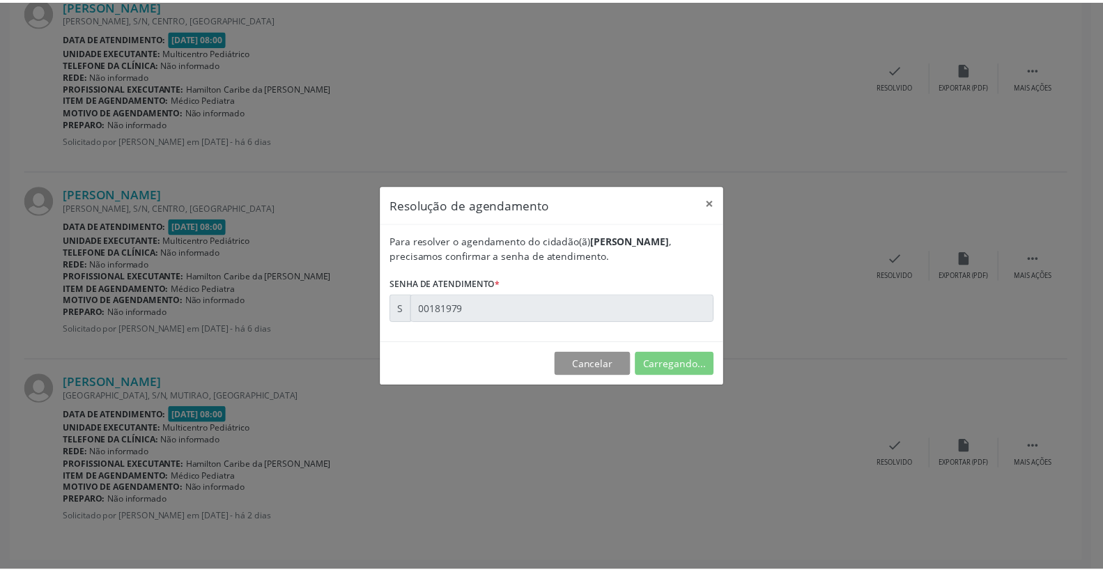
scroll to position [0, 0]
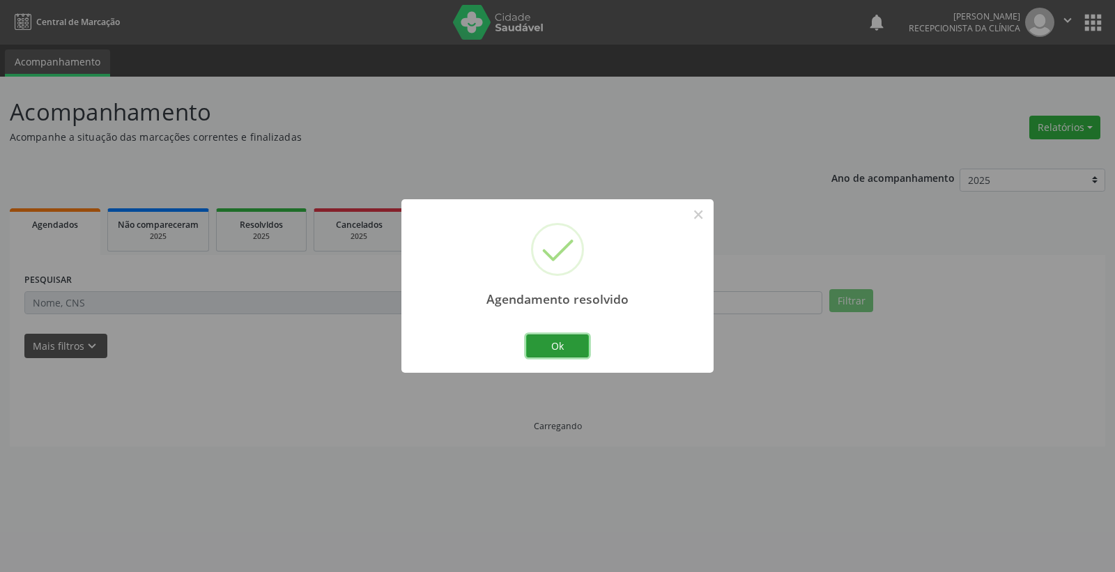
click at [547, 342] on button "Ok" at bounding box center [557, 347] width 63 height 24
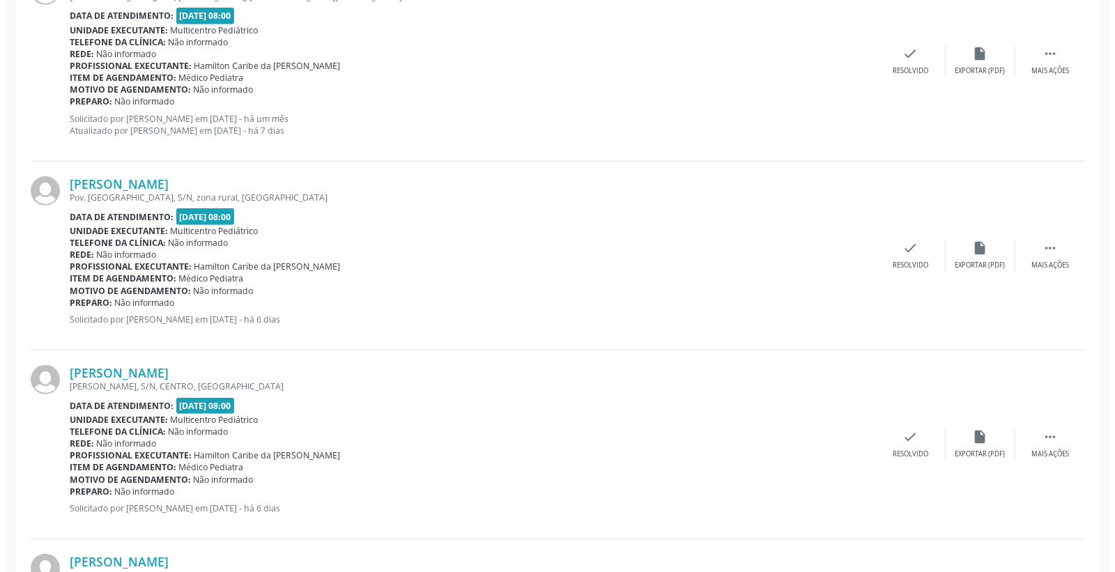
scroll to position [464, 0]
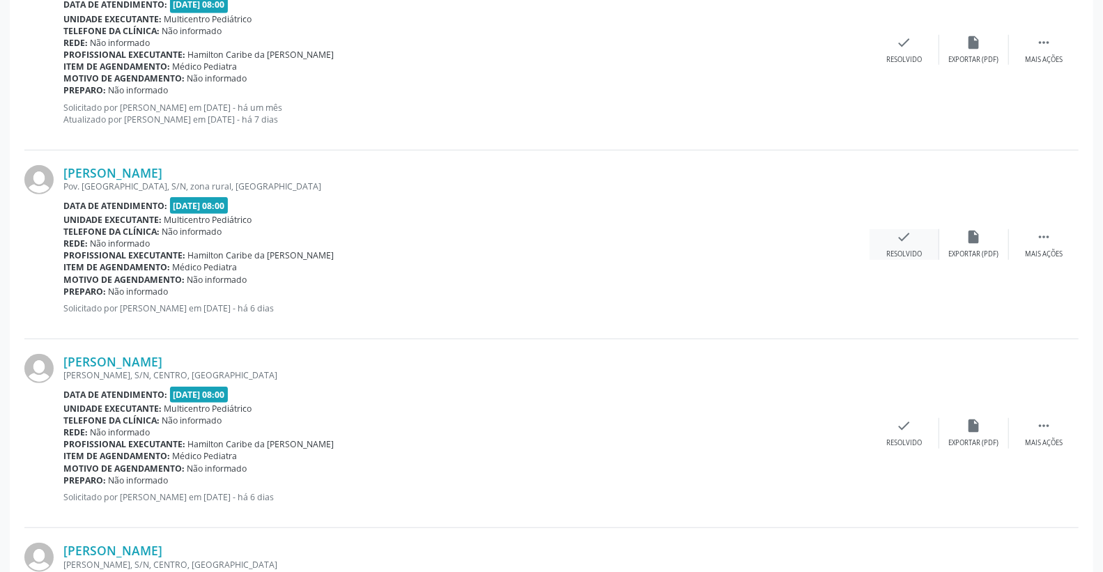
click at [919, 239] on div "check Resolvido" at bounding box center [905, 244] width 70 height 30
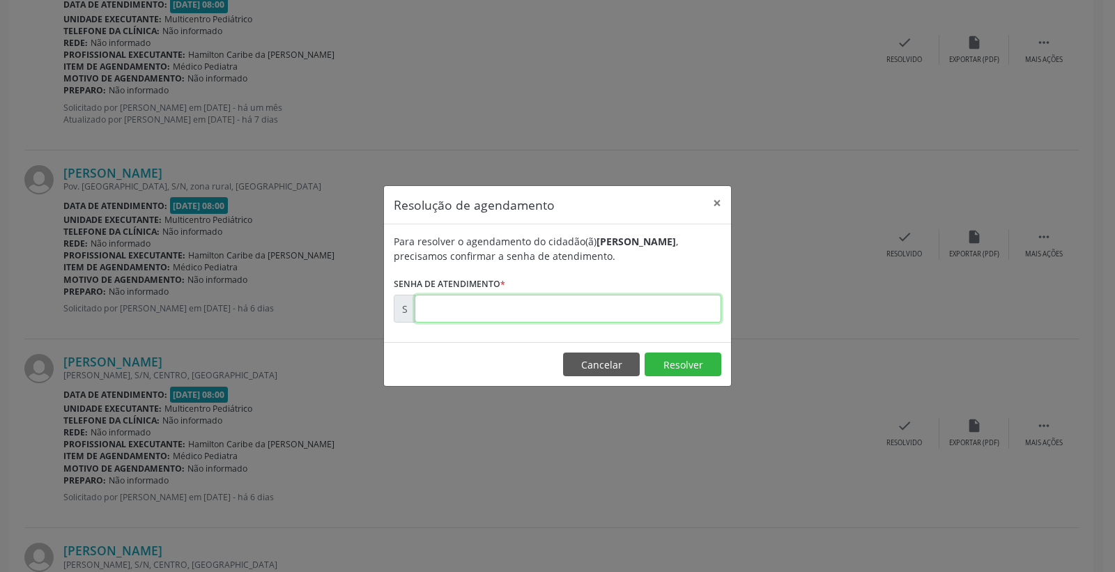
click at [667, 303] on input "text" at bounding box center [568, 309] width 307 height 28
type input "00181476"
click at [692, 372] on button "Resolver" at bounding box center [683, 365] width 77 height 24
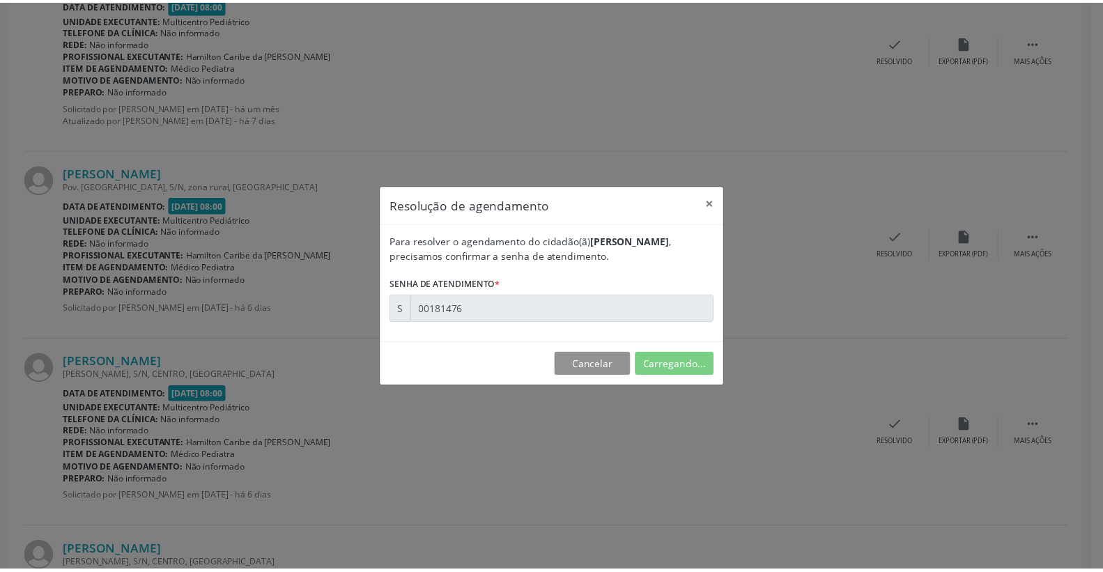
scroll to position [0, 0]
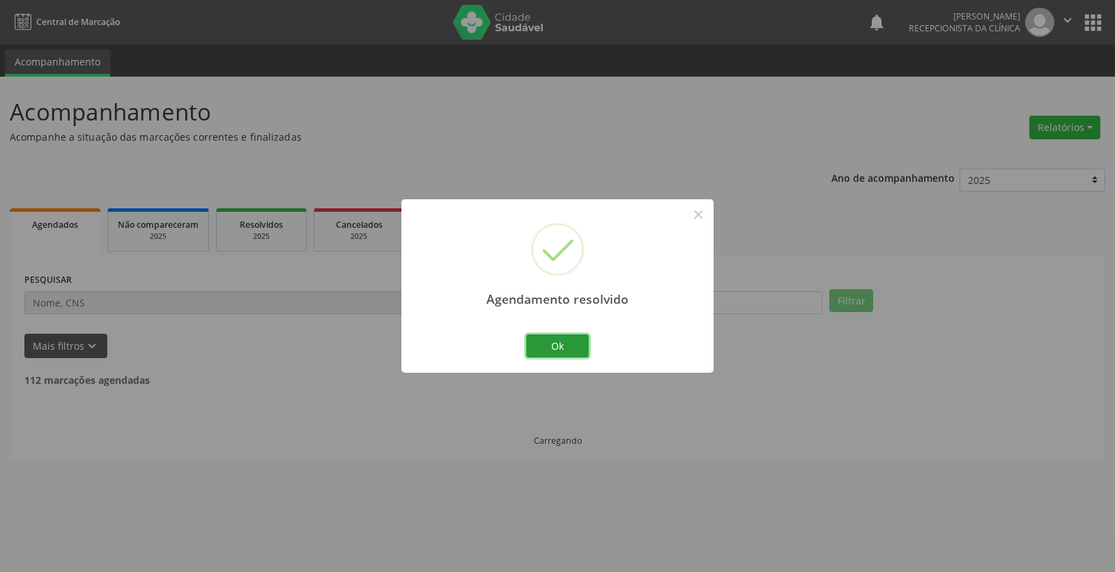
click at [544, 349] on button "Ok" at bounding box center [557, 347] width 63 height 24
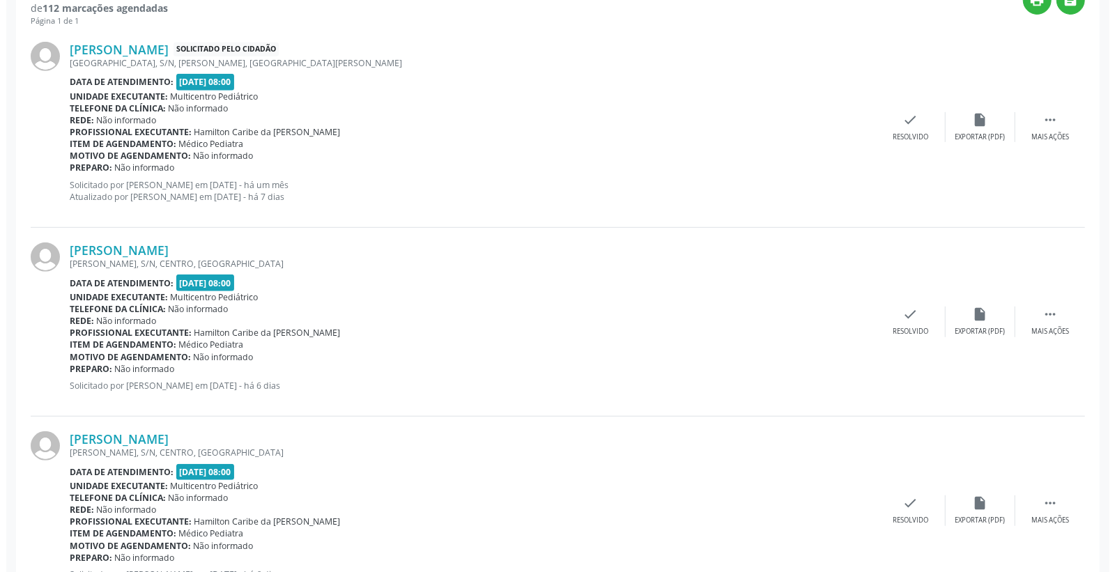
scroll to position [443, 0]
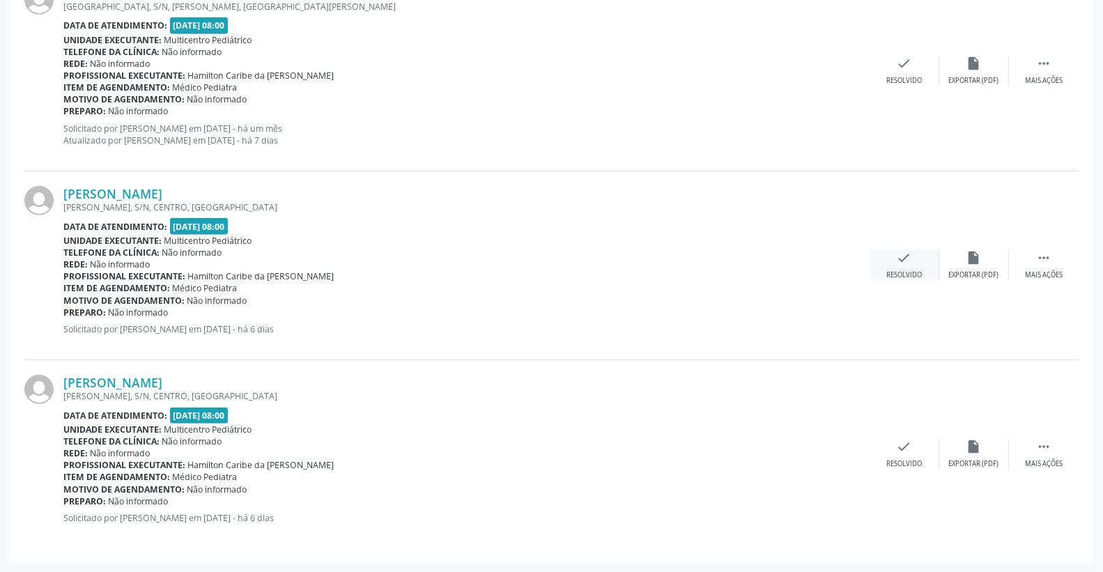
click at [908, 261] on icon "check" at bounding box center [904, 257] width 15 height 15
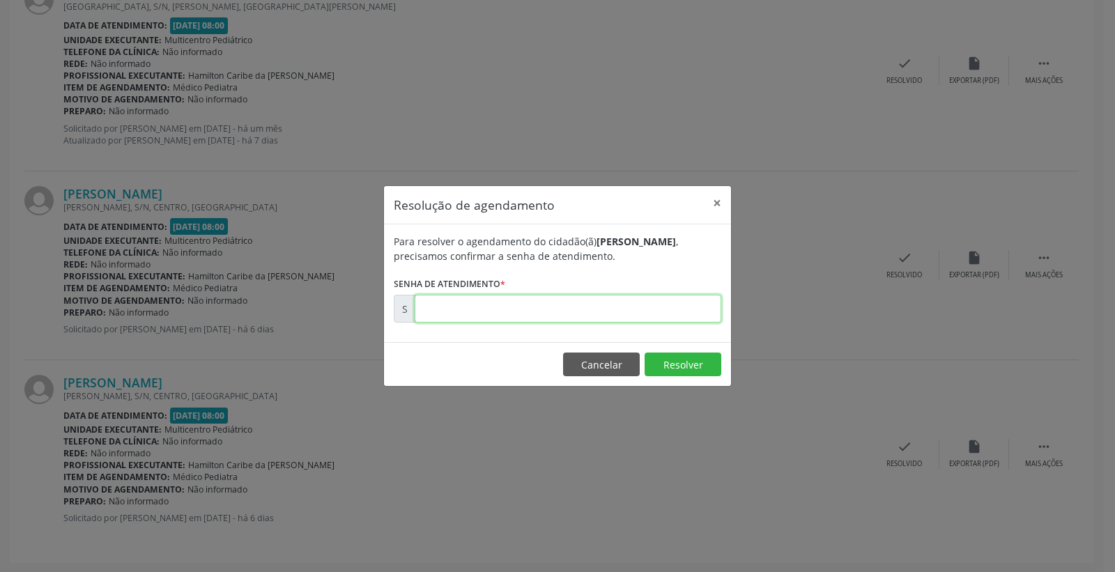
click at [579, 316] on input "text" at bounding box center [568, 309] width 307 height 28
type input "00181742"
click at [680, 360] on button "Resolver" at bounding box center [683, 365] width 77 height 24
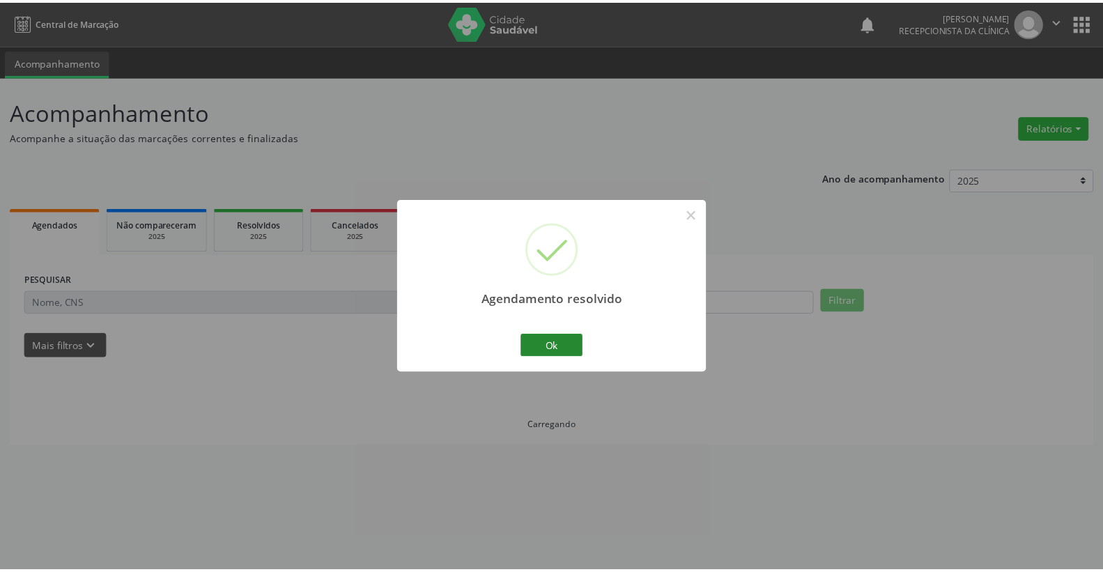
scroll to position [0, 0]
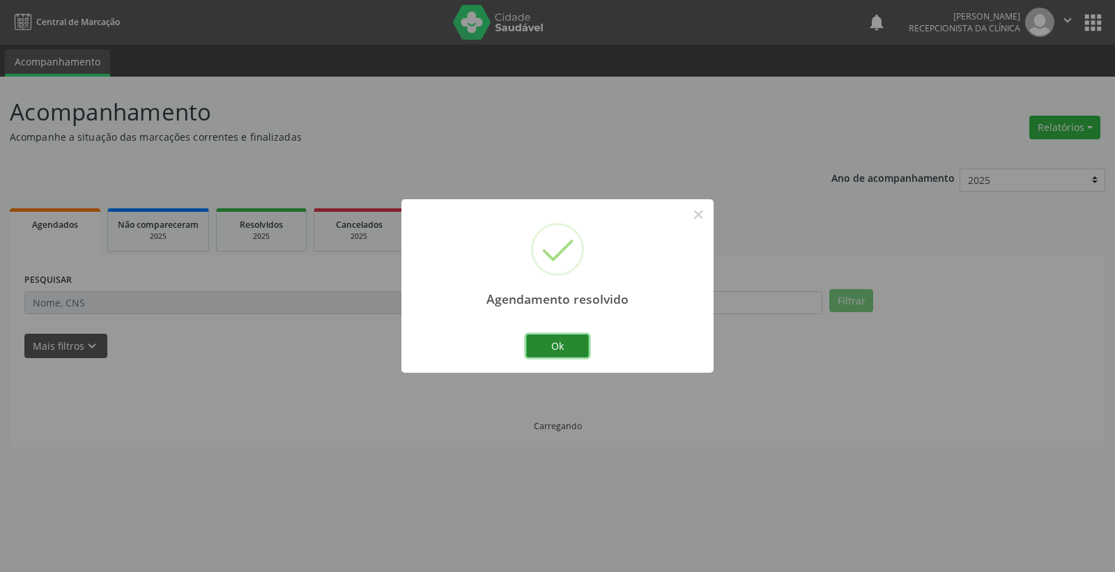
click at [563, 345] on button "Ok" at bounding box center [557, 347] width 63 height 24
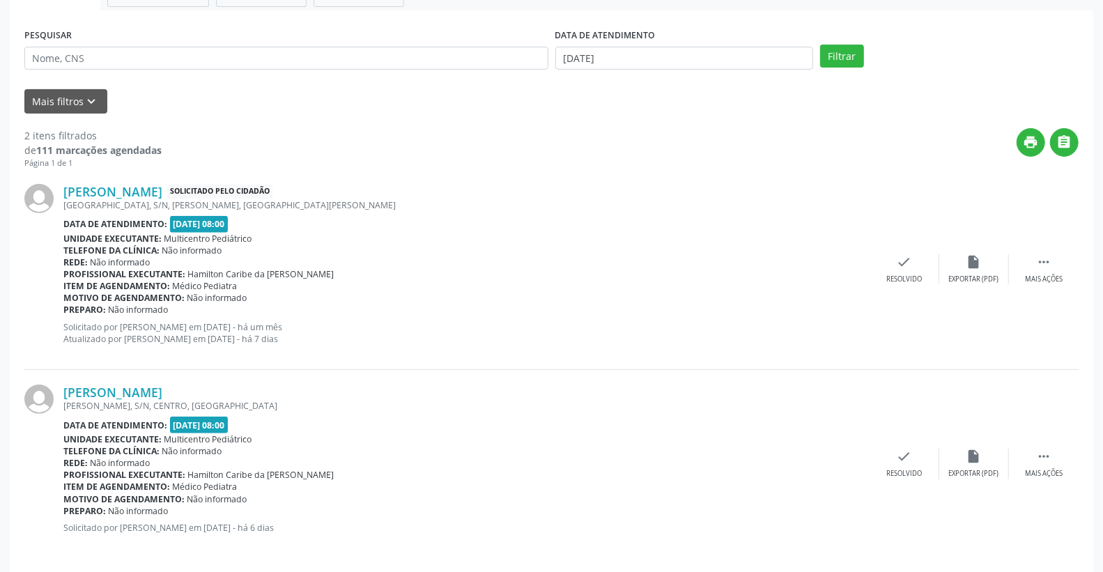
scroll to position [254, 0]
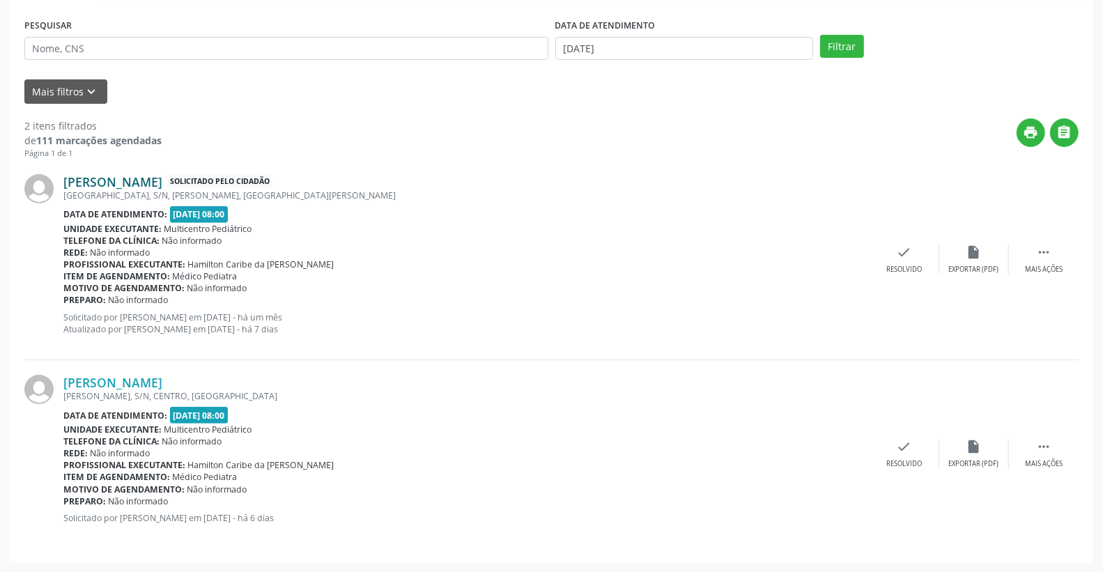
click at [128, 185] on link "[PERSON_NAME]" at bounding box center [112, 181] width 99 height 15
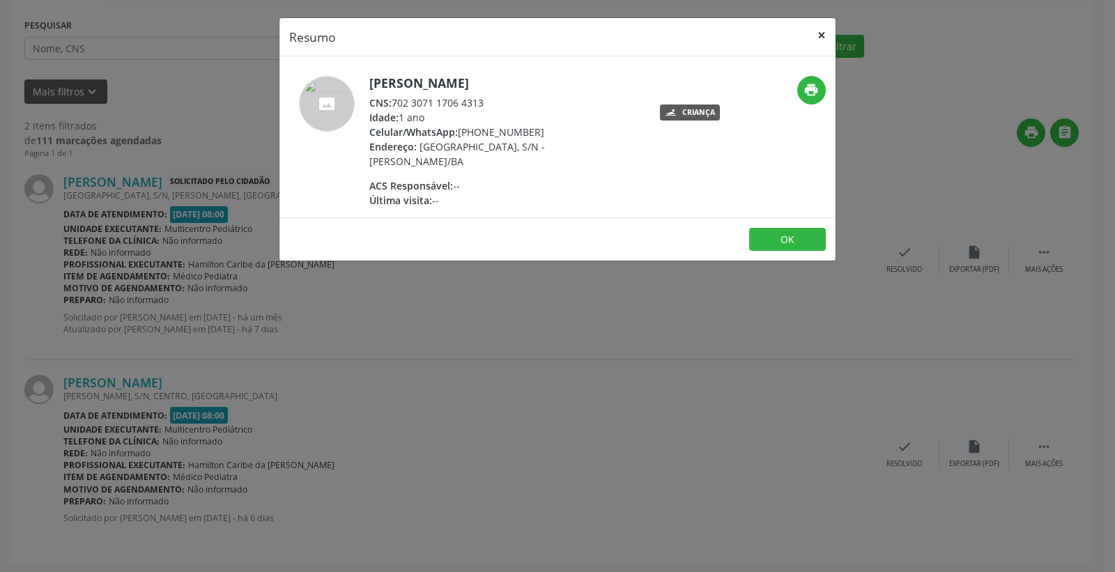
click at [817, 38] on button "×" at bounding box center [822, 35] width 28 height 34
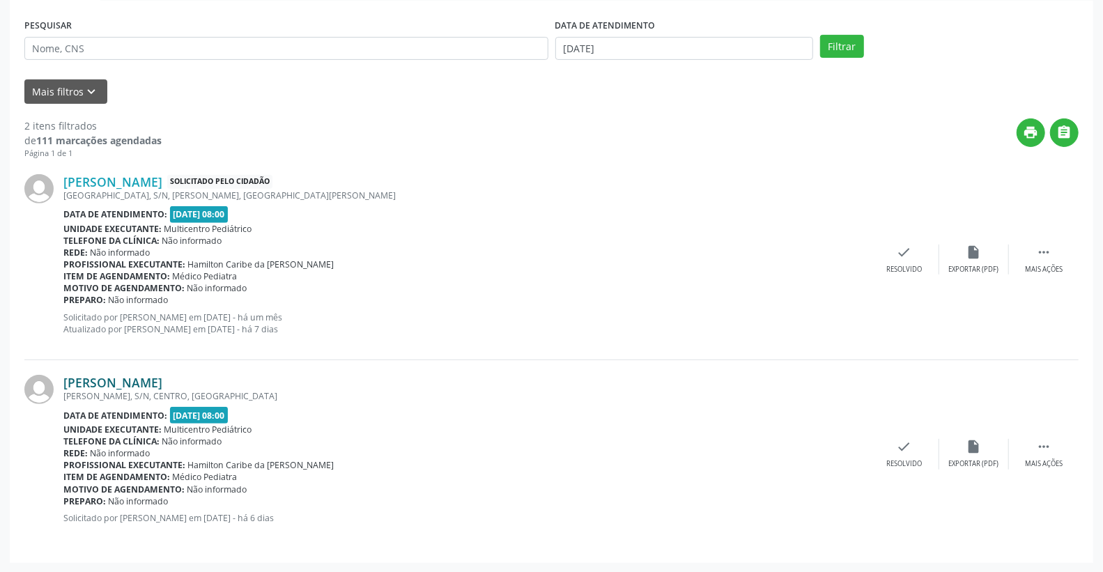
click at [119, 381] on link "[PERSON_NAME]" at bounding box center [112, 382] width 99 height 15
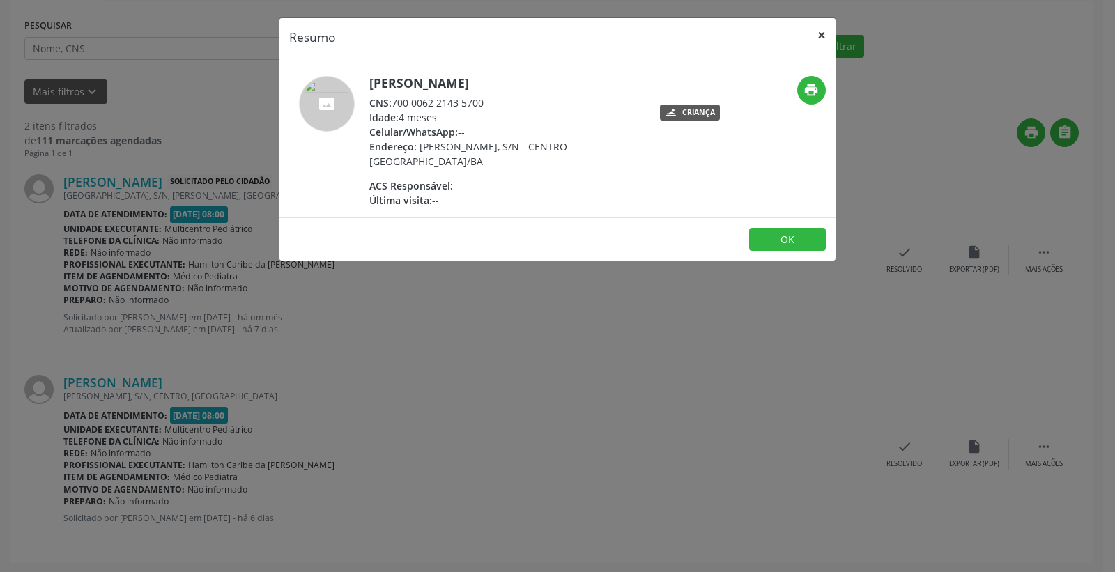
click at [827, 35] on button "×" at bounding box center [822, 35] width 28 height 34
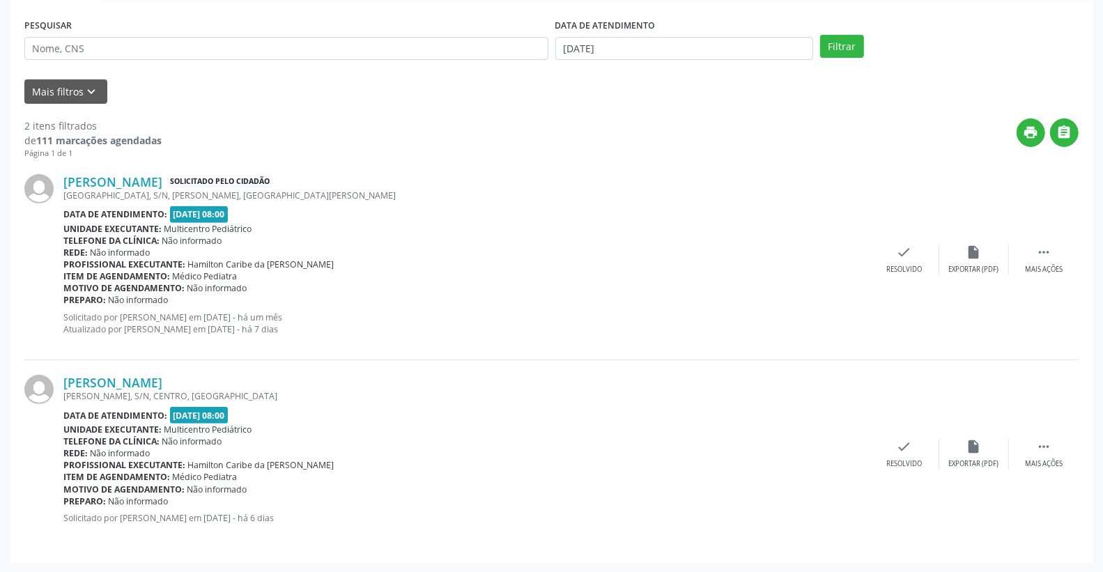
click at [600, 232] on div "Unidade executante: Multicentro Pediátrico" at bounding box center [466, 229] width 807 height 12
